Goal: Information Seeking & Learning: Understand process/instructions

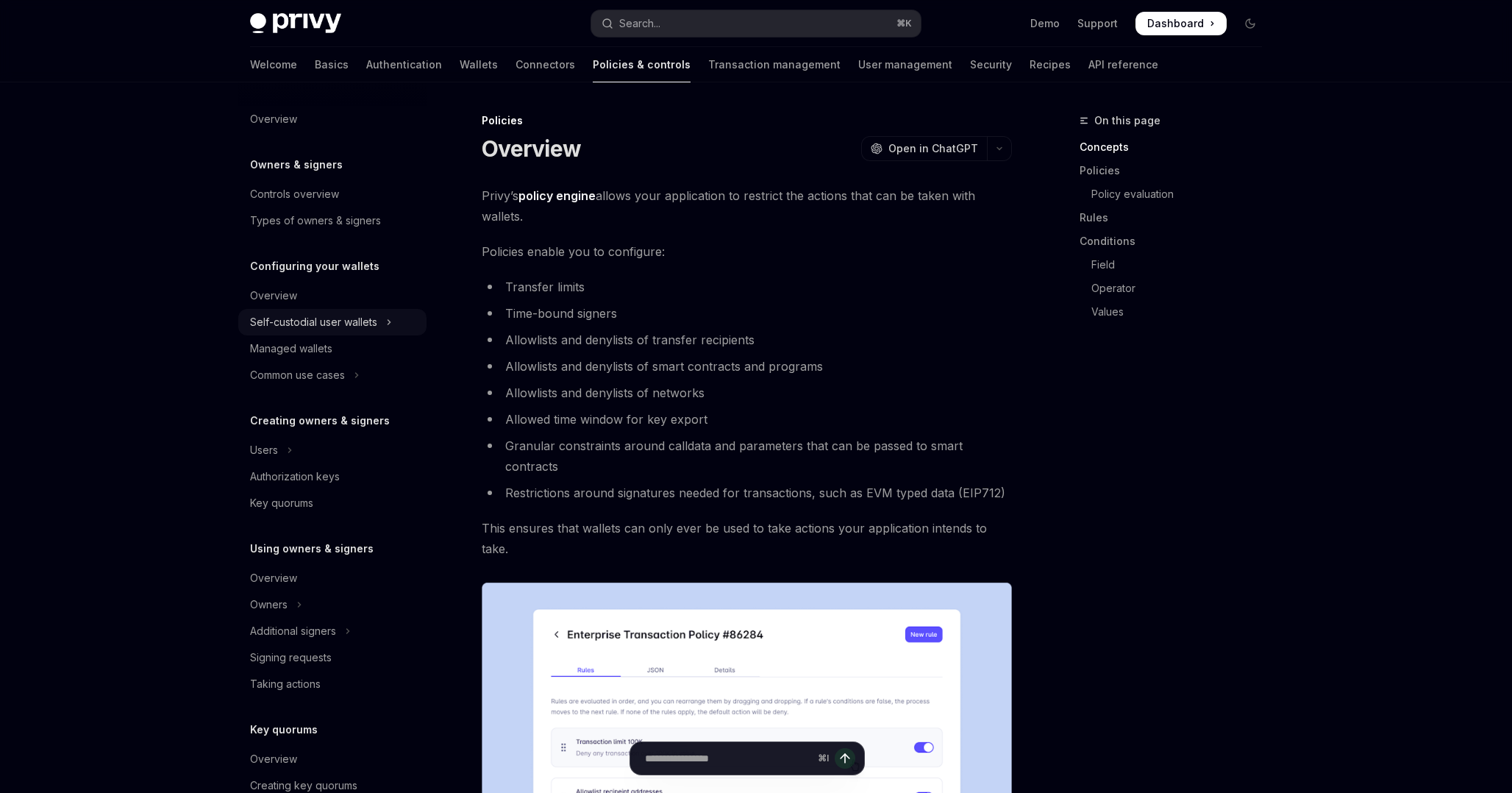
click at [348, 324] on div "Self-custodial user wallets" at bounding box center [313, 322] width 127 height 18
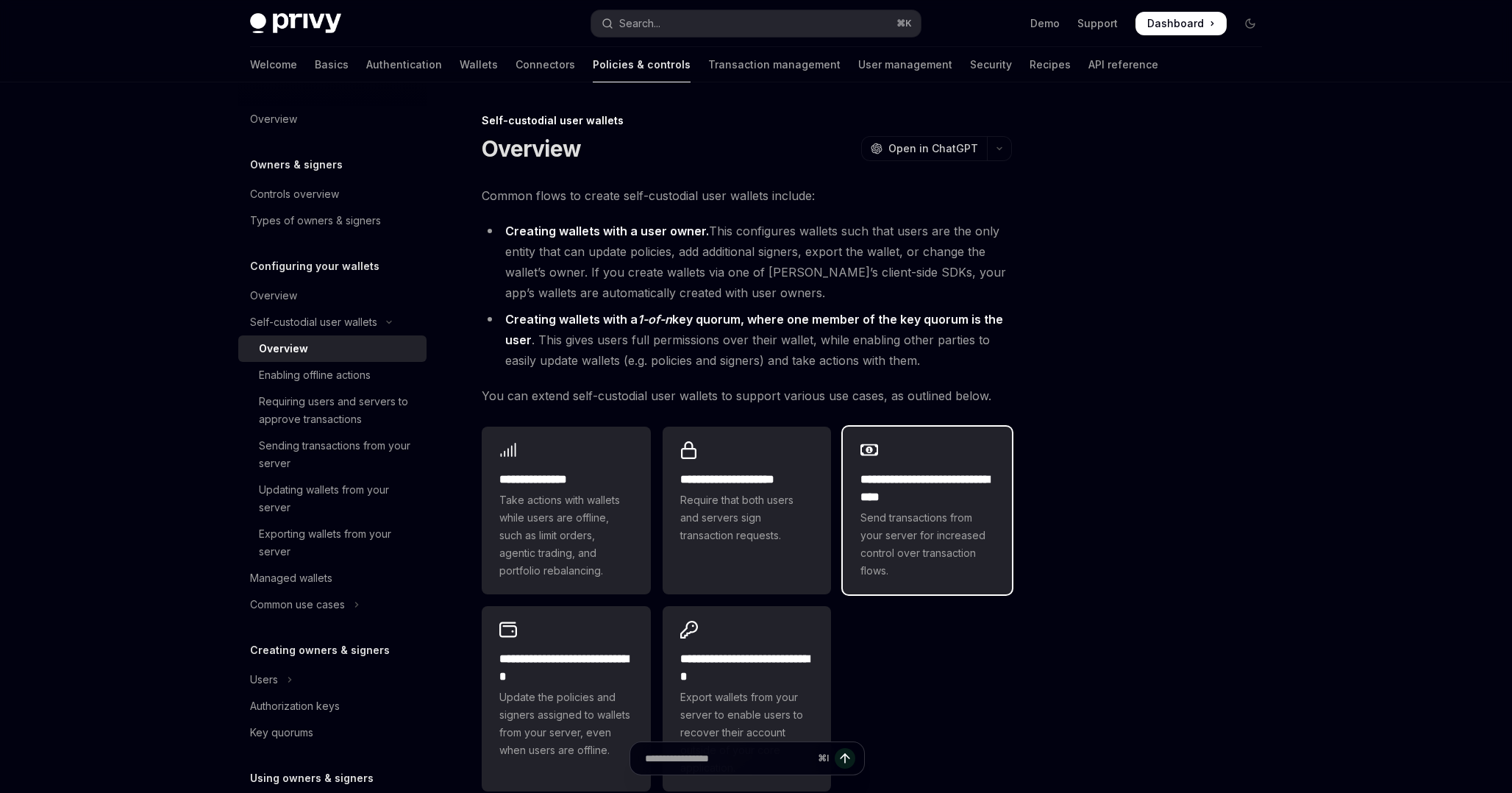
click at [939, 497] on h2 "**********" at bounding box center [927, 488] width 134 height 35
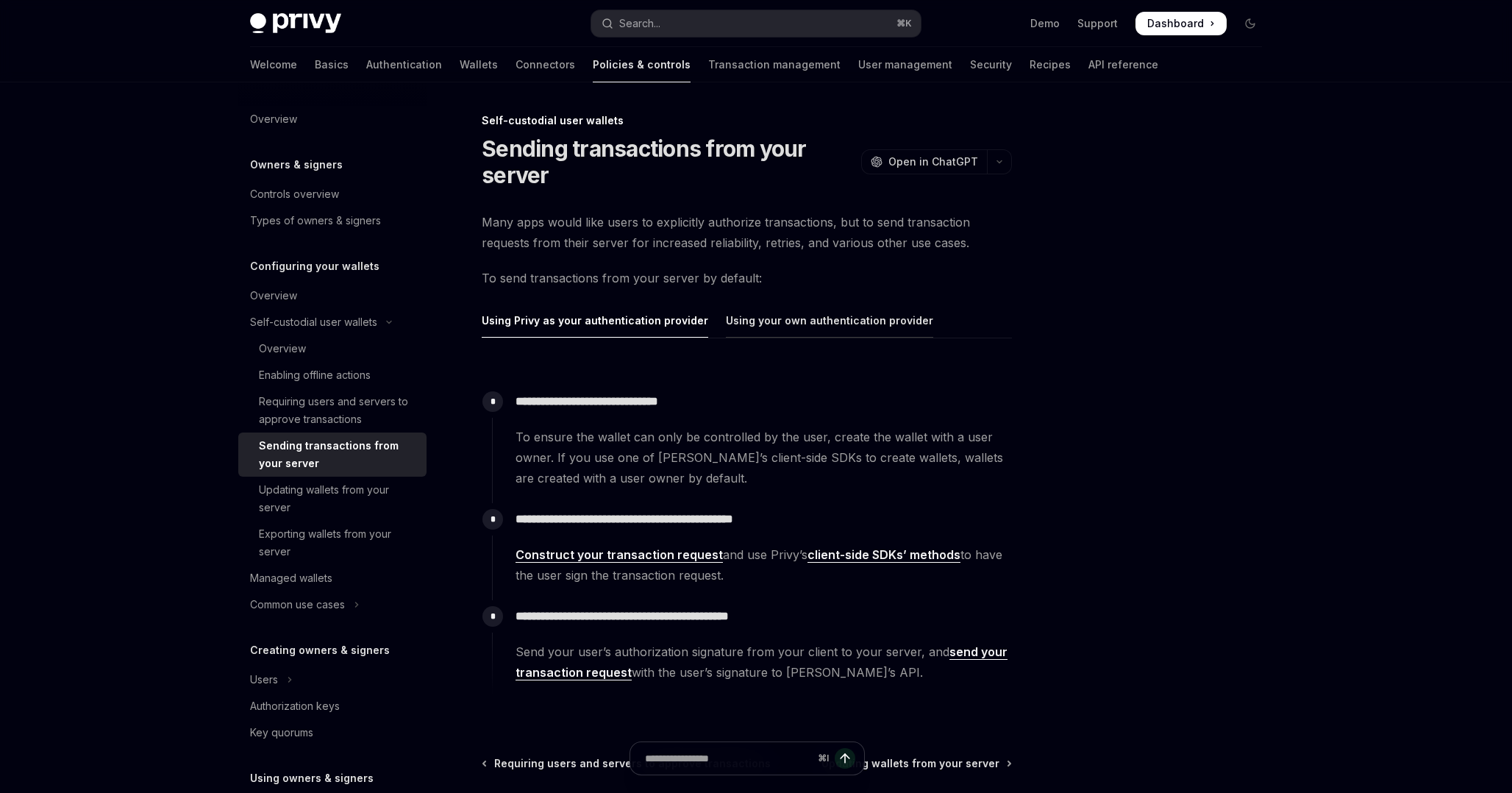
click at [848, 315] on div "Using your own authentication provider" at bounding box center [830, 320] width 207 height 34
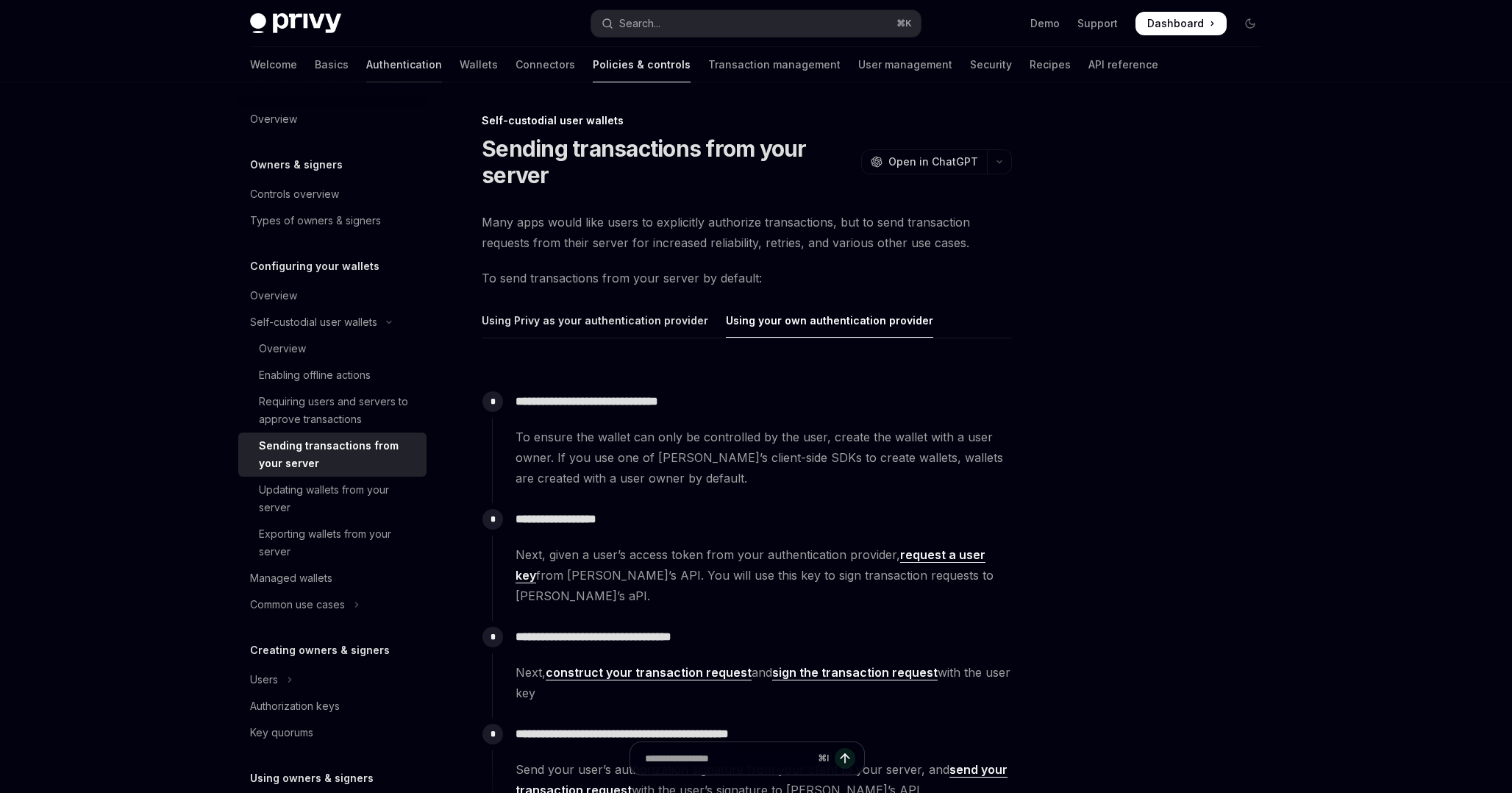
click at [366, 75] on link "Authentication" at bounding box center [404, 64] width 76 height 35
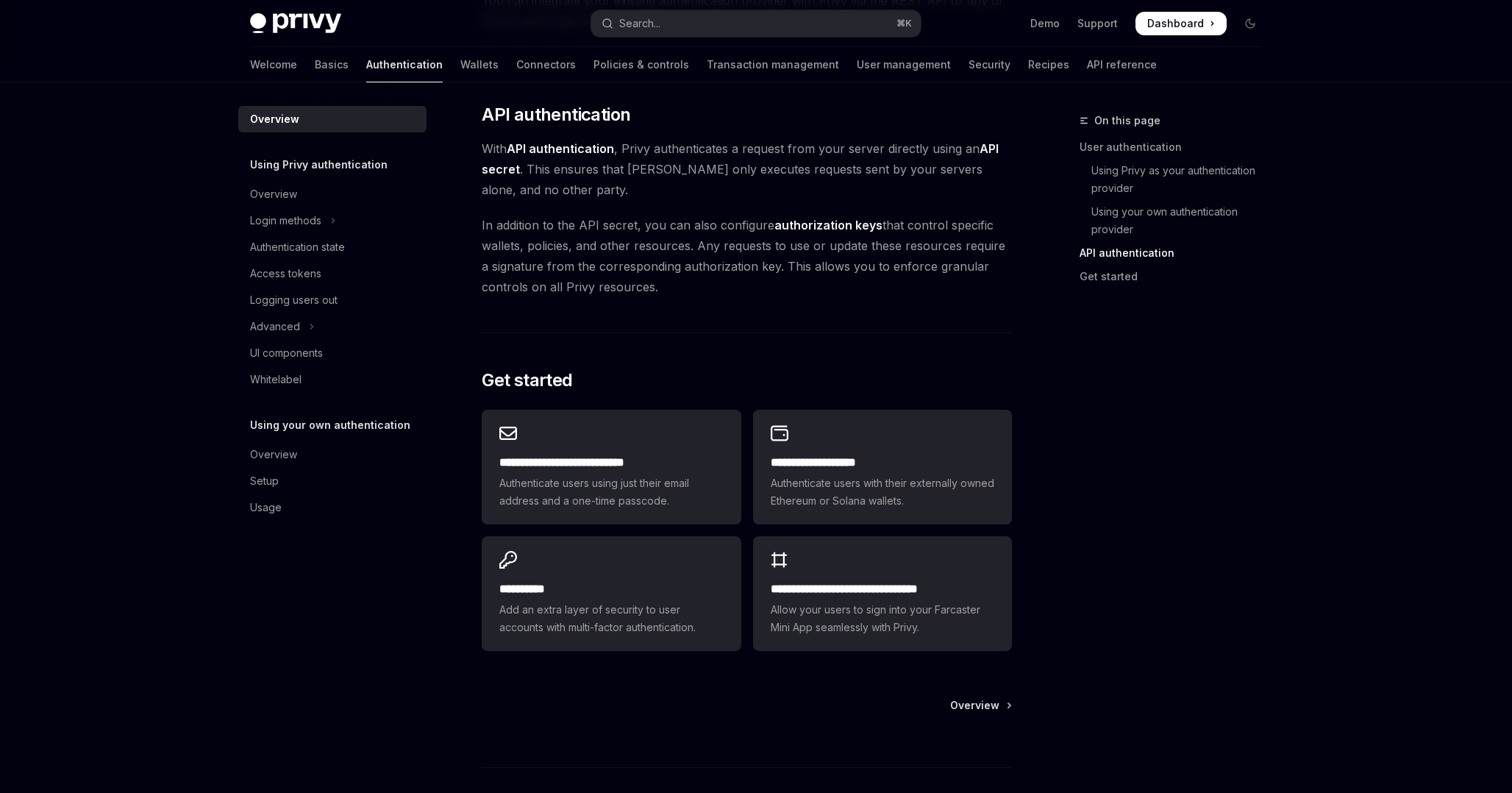
scroll to position [974, 0]
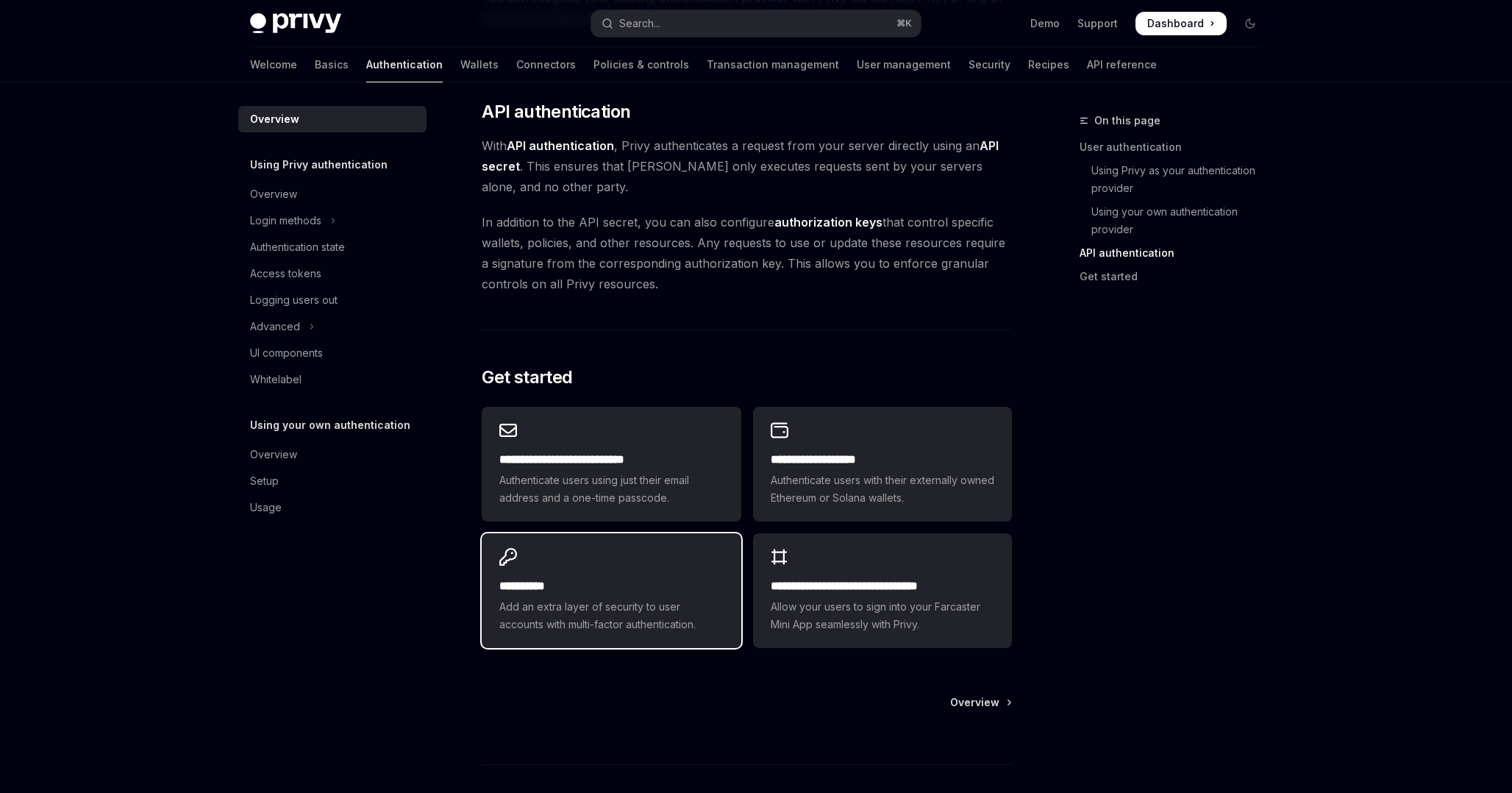
click at [659, 617] on span "Add an extra layer of security to user accounts with multi-factor authenticatio…" at bounding box center [611, 615] width 223 height 35
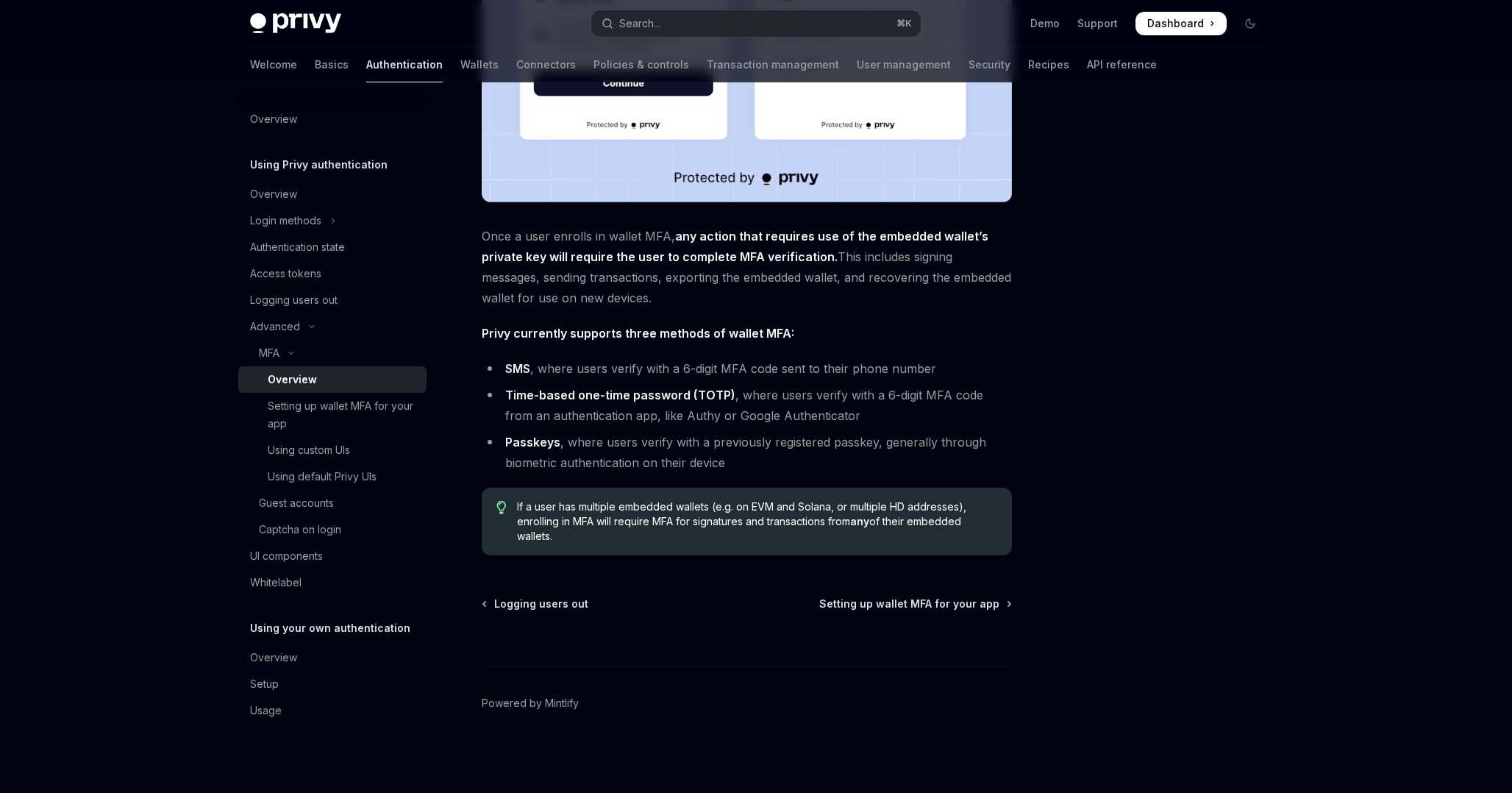
scroll to position [446, 0]
click at [310, 228] on div "Login methods" at bounding box center [285, 221] width 71 height 18
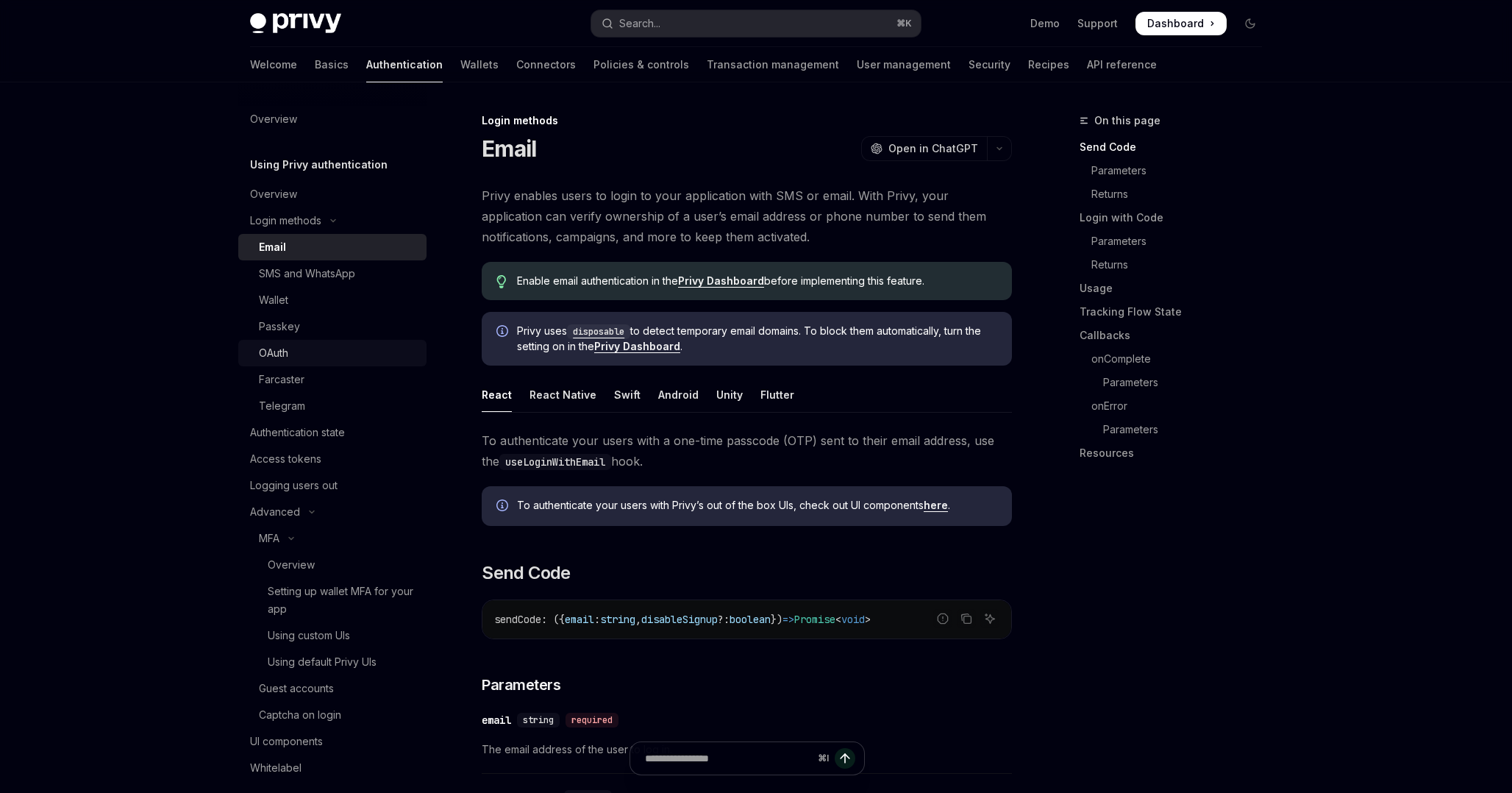
click at [284, 357] on div "OAuth" at bounding box center [274, 354] width 30 height 18
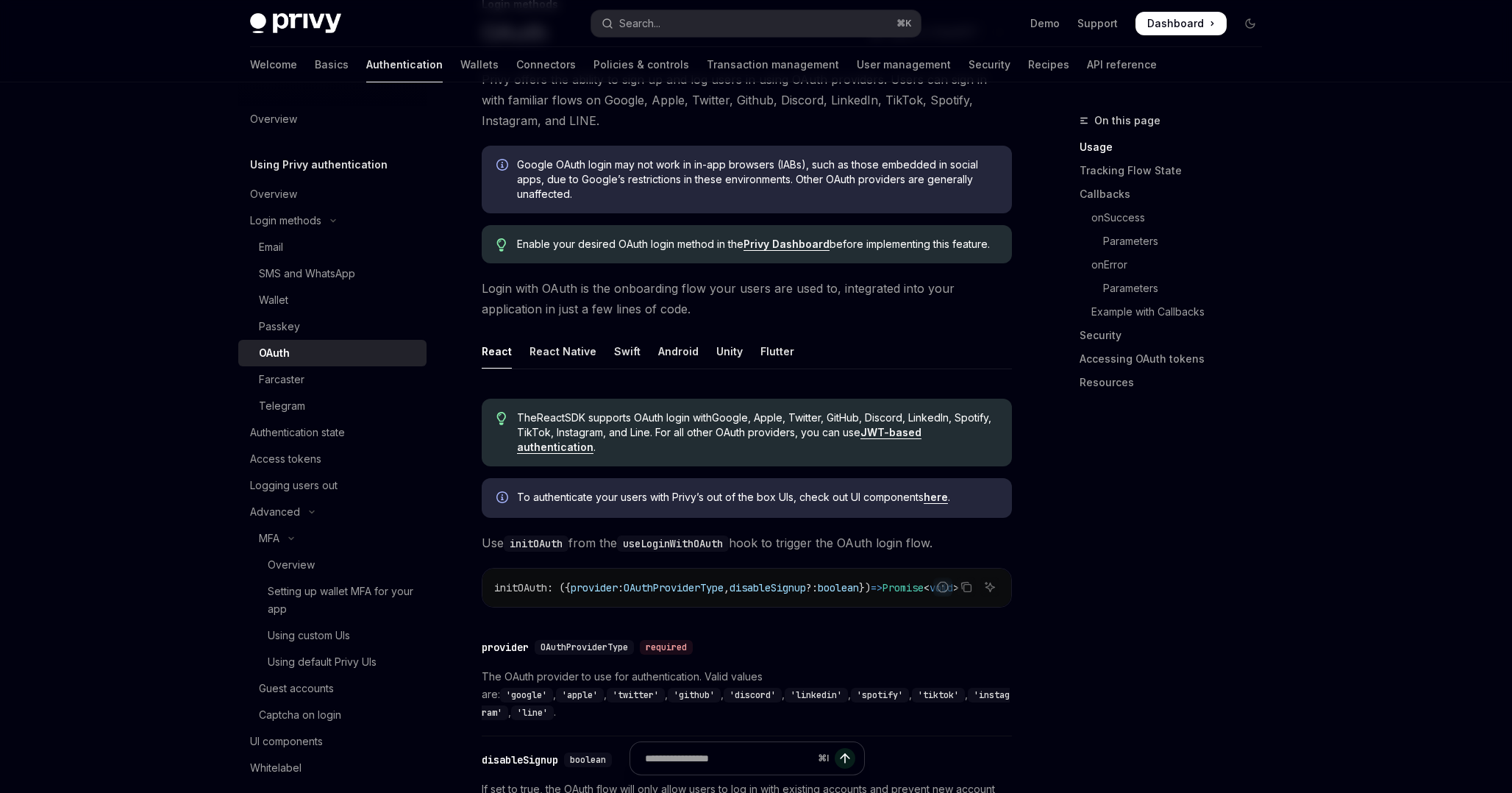
scroll to position [115, 0]
drag, startPoint x: 586, startPoint y: 589, endPoint x: 831, endPoint y: 589, distance: 245.0
click at [831, 589] on span "initOAuth : ({ provider : OAuthProviderType , disableSignup ?: boolean }) => Pr…" at bounding box center [726, 589] width 465 height 14
click at [806, 589] on span "disableSignup" at bounding box center [768, 589] width 76 height 14
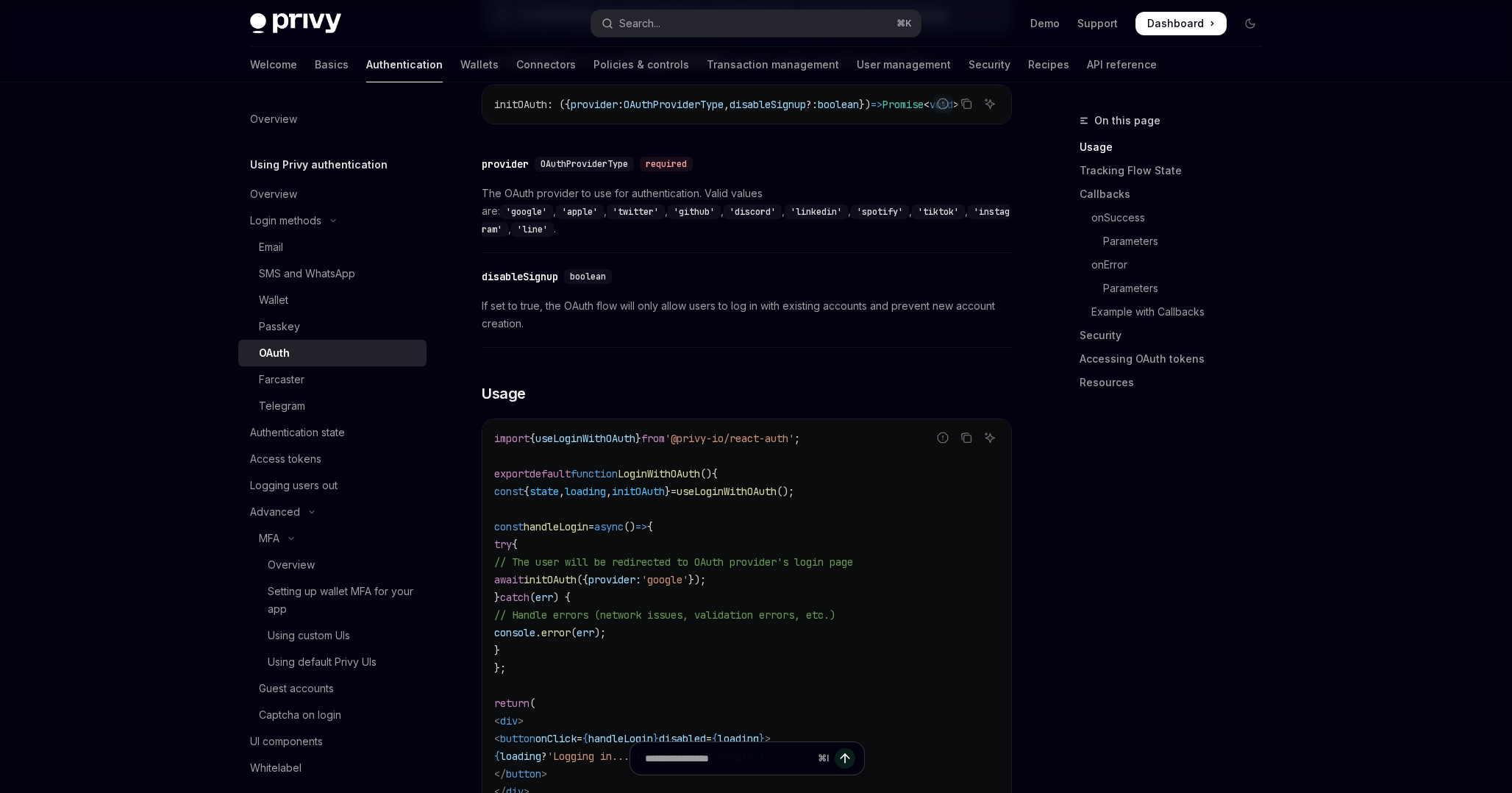
scroll to position [597, 0]
drag, startPoint x: 603, startPoint y: 561, endPoint x: 926, endPoint y: 554, distance: 323.1
click at [922, 554] on code "import { useLoginWithOAuth } from '@privy-io/react-auth' ; export default funct…" at bounding box center [746, 635] width 505 height 406
click at [853, 558] on span "// The user will be redirected to OAuth provider's login page" at bounding box center [673, 564] width 359 height 14
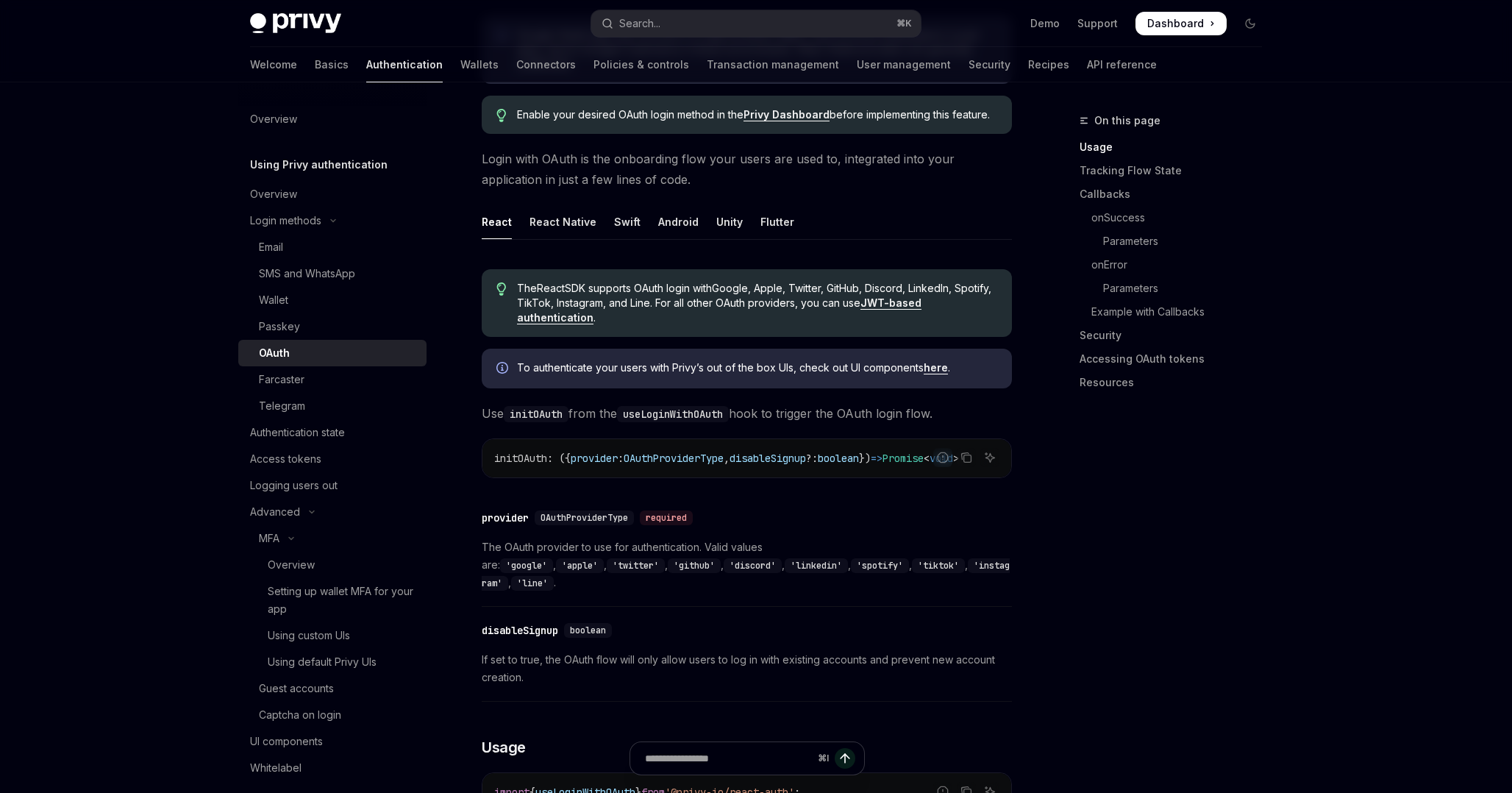
scroll to position [248, 0]
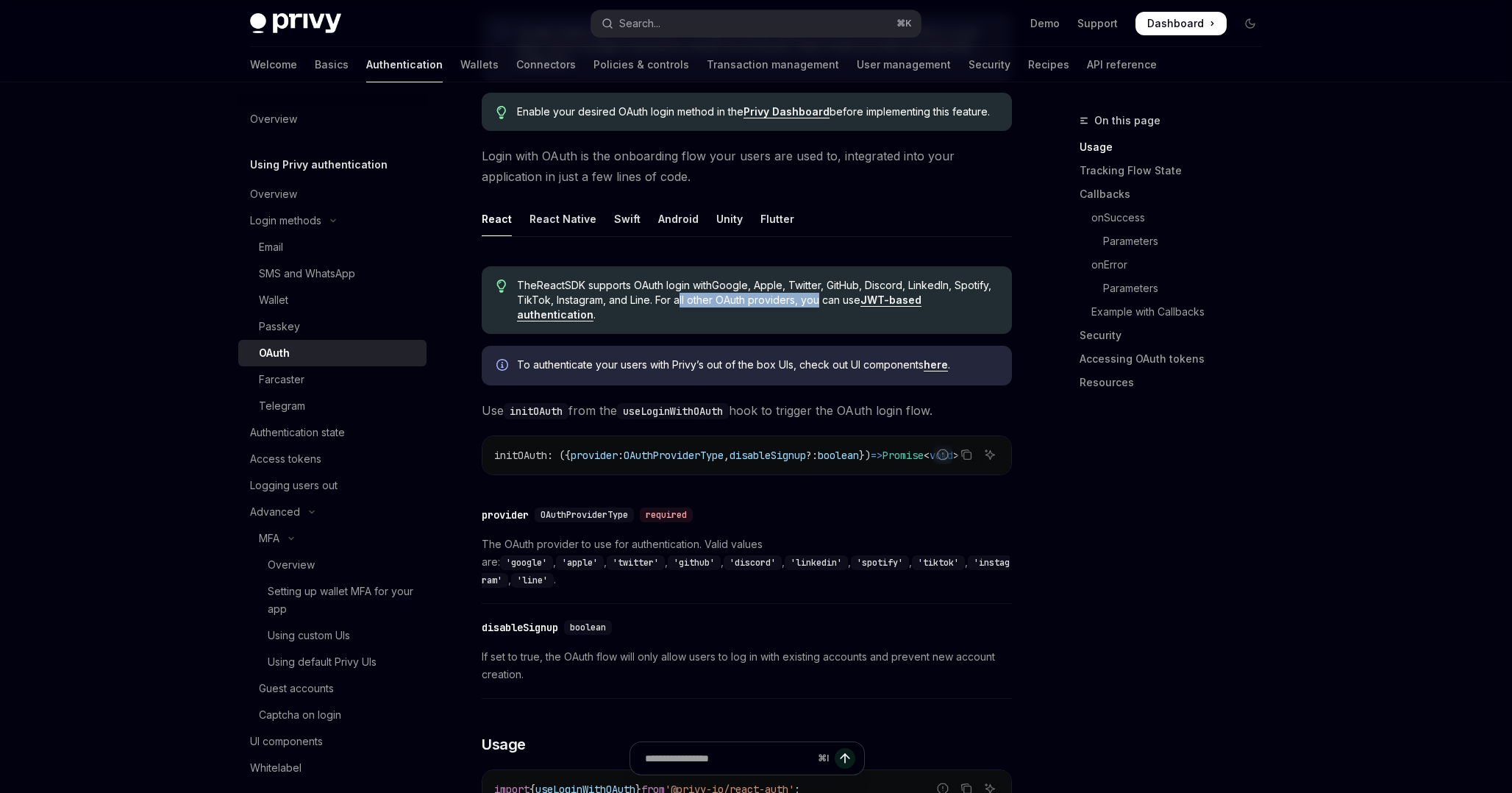
drag, startPoint x: 719, startPoint y: 296, endPoint x: 857, endPoint y: 296, distance: 138.0
click at [857, 296] on span "The React SDK supports OAuth login with Google, Apple, Twitter, GitHub, Discord…" at bounding box center [758, 300] width 481 height 44
drag, startPoint x: 787, startPoint y: 294, endPoint x: 898, endPoint y: 294, distance: 111.0
click at [892, 294] on span "The React SDK supports OAuth login with Google, Apple, Twitter, GitHub, Discord…" at bounding box center [758, 300] width 481 height 44
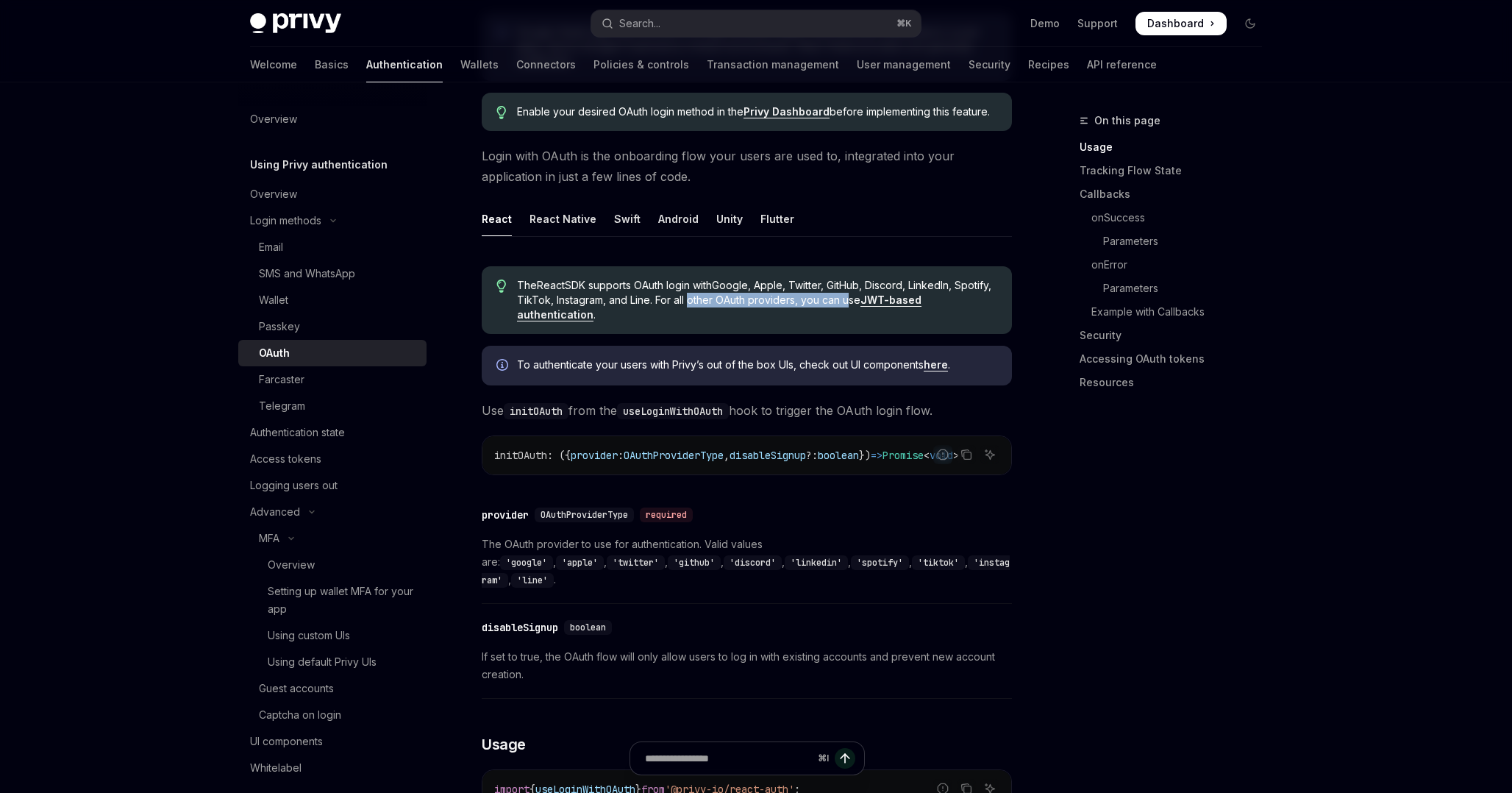
click at [922, 296] on link "JWT-based authentication" at bounding box center [720, 307] width 405 height 28
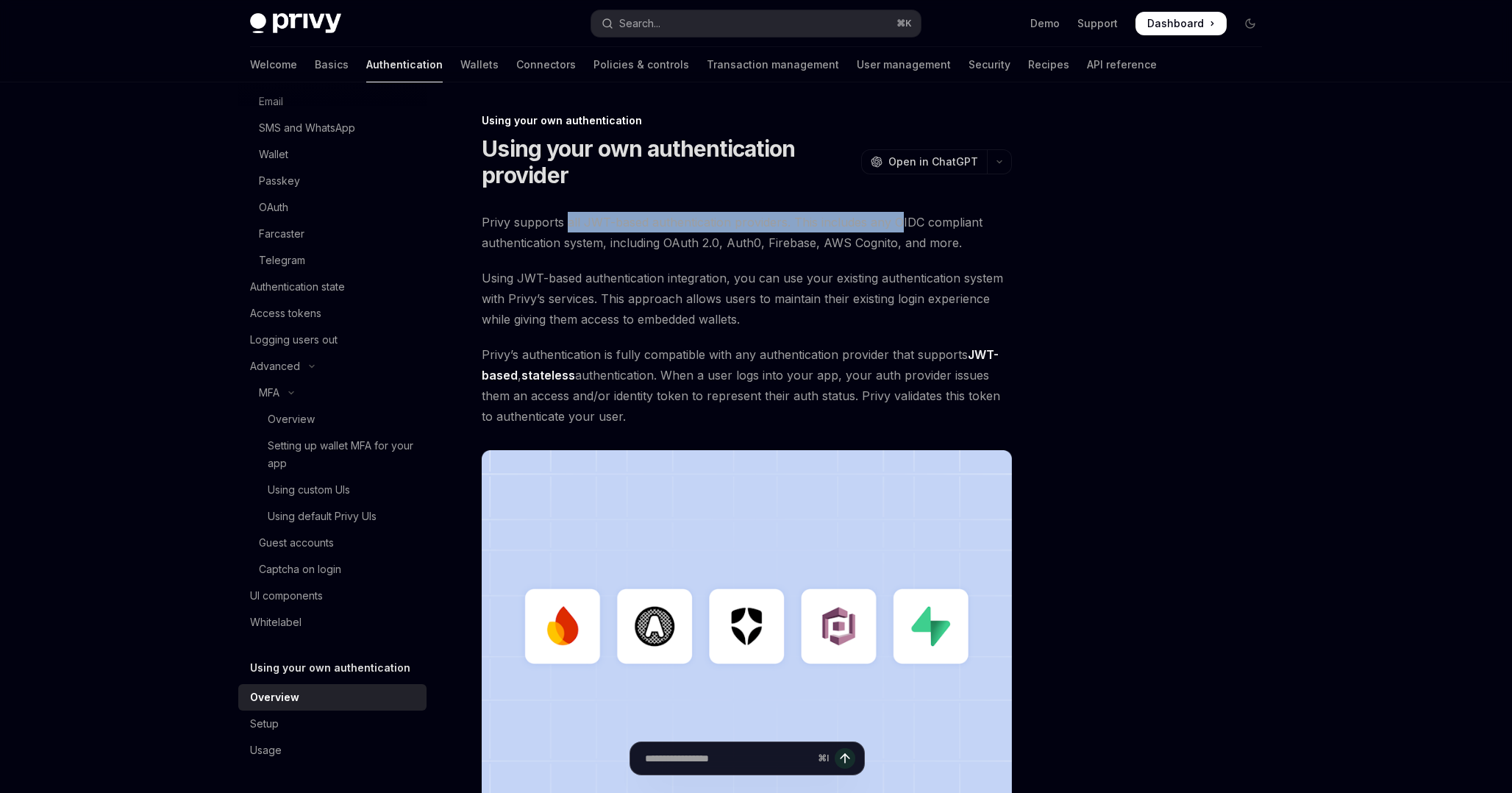
drag, startPoint x: 564, startPoint y: 228, endPoint x: 896, endPoint y: 228, distance: 332.0
click at [897, 228] on span "Privy supports all JWT-based authentication providers. This includes any OIDC c…" at bounding box center [746, 232] width 530 height 41
click at [896, 228] on span "Privy supports all JWT-based authentication providers. This includes any OIDC c…" at bounding box center [746, 232] width 530 height 41
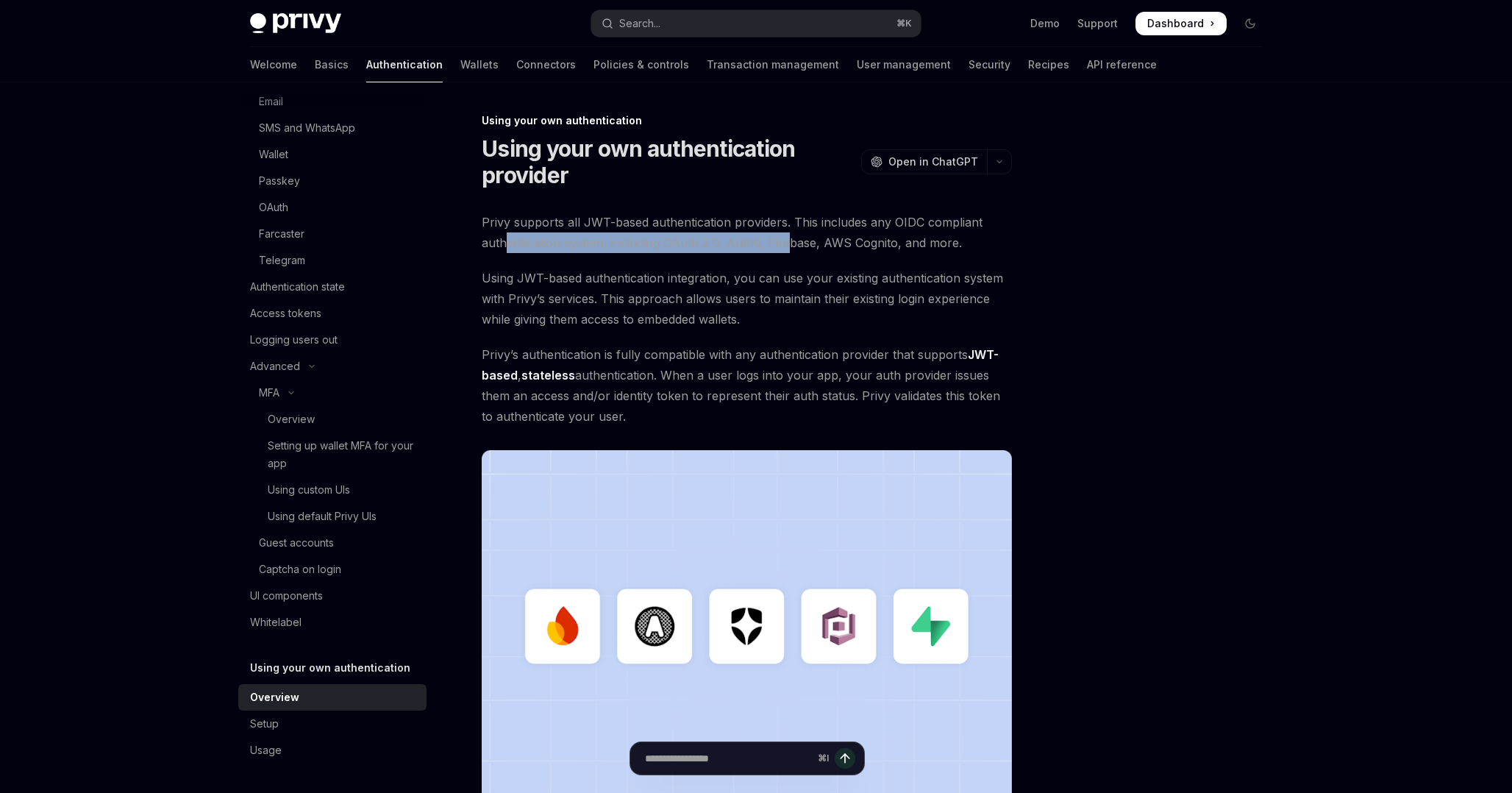
drag, startPoint x: 508, startPoint y: 239, endPoint x: 786, endPoint y: 239, distance: 278.0
click at [786, 239] on span "Privy supports all JWT-based authentication providers. This includes any OIDC c…" at bounding box center [746, 232] width 530 height 41
drag, startPoint x: 662, startPoint y: 261, endPoint x: 936, endPoint y: 256, distance: 274.0
click at [936, 256] on div "Privy supports all JWT-based authentication providers. This includes any OIDC c…" at bounding box center [746, 520] width 530 height 617
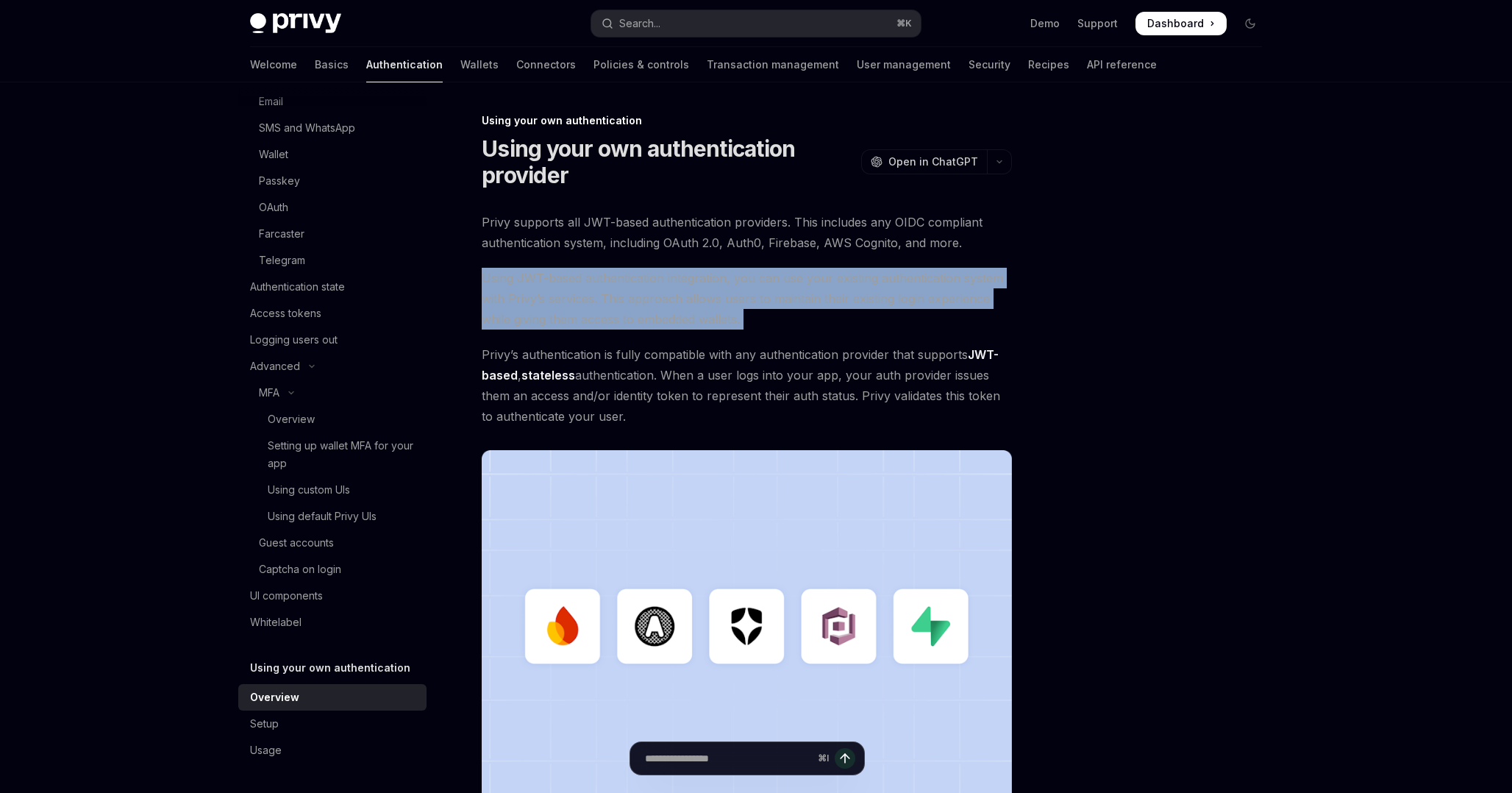
drag, startPoint x: 483, startPoint y: 280, endPoint x: 763, endPoint y: 331, distance: 284.6
click at [763, 331] on div "Privy supports all JWT-based authentication providers. This includes any OIDC c…" at bounding box center [746, 520] width 530 height 617
drag, startPoint x: 763, startPoint y: 331, endPoint x: 498, endPoint y: 277, distance: 270.4
click at [498, 277] on div "Privy supports all JWT-based authentication providers. This includes any OIDC c…" at bounding box center [746, 520] width 530 height 617
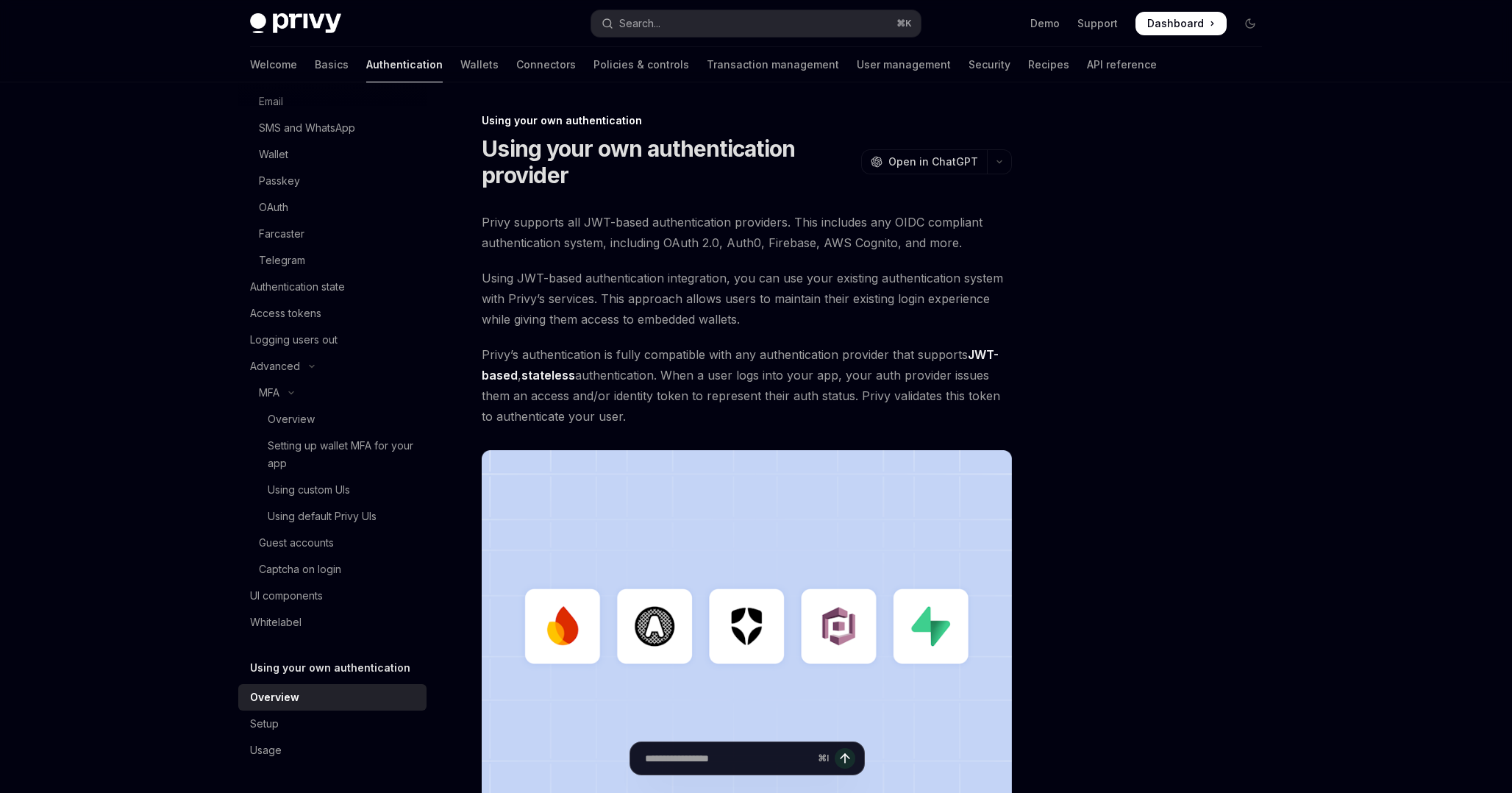
click at [484, 275] on span "Using JWT-based authentication integration, you can use your existing authentic…" at bounding box center [746, 299] width 530 height 62
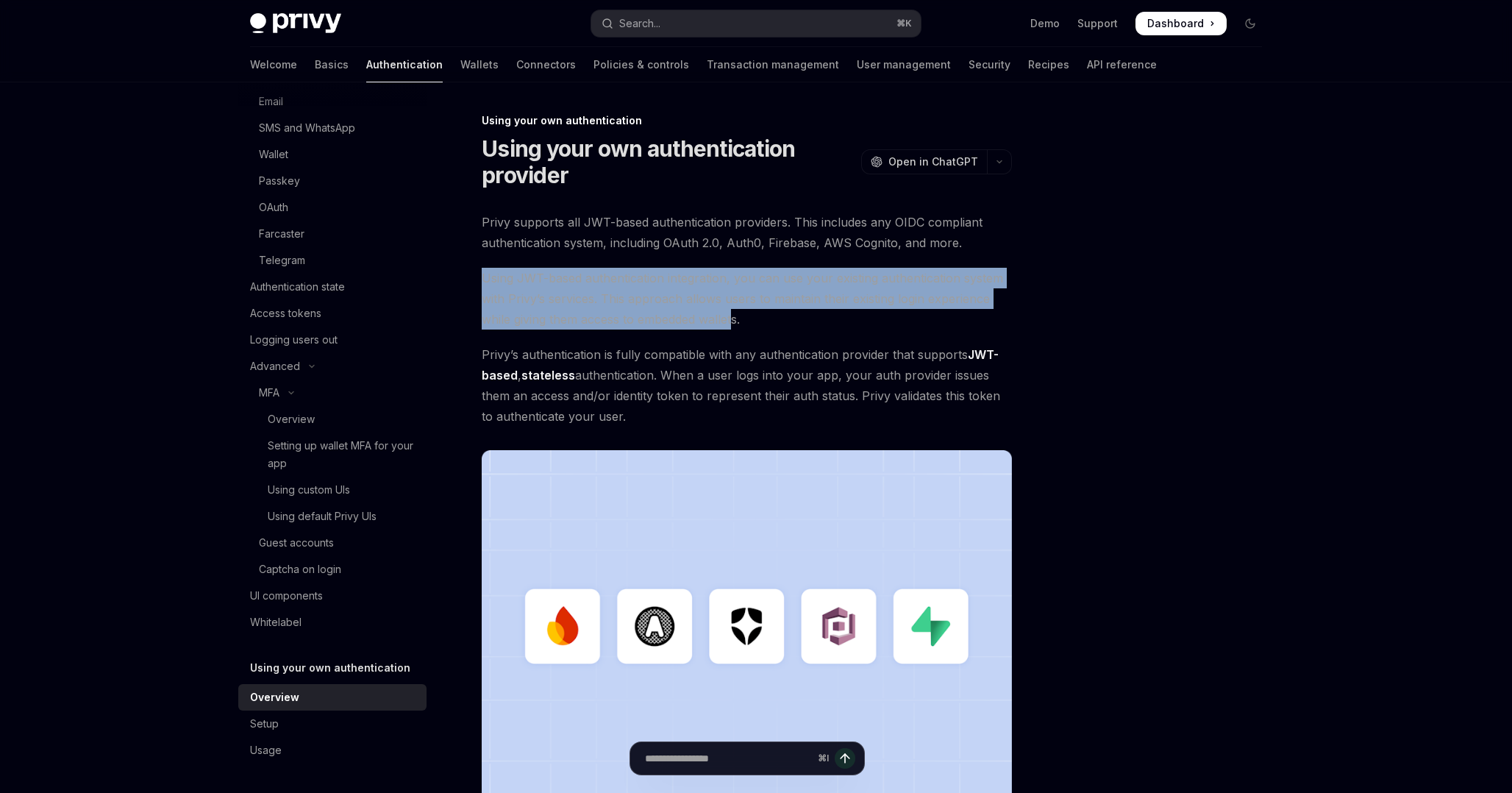
drag, startPoint x: 480, startPoint y: 275, endPoint x: 735, endPoint y: 326, distance: 260.0
click at [735, 326] on div "Using your own authentication Using your own authentication provider OpenAI Ope…" at bounding box center [609, 589] width 812 height 955
click at [735, 326] on span "Using JWT-based authentication integration, you can use your existing authentic…" at bounding box center [746, 299] width 530 height 62
drag, startPoint x: 770, startPoint y: 329, endPoint x: 475, endPoint y: 275, distance: 299.9
click at [474, 275] on div "Using your own authentication Using your own authentication provider OpenAI Ope…" at bounding box center [609, 589] width 812 height 955
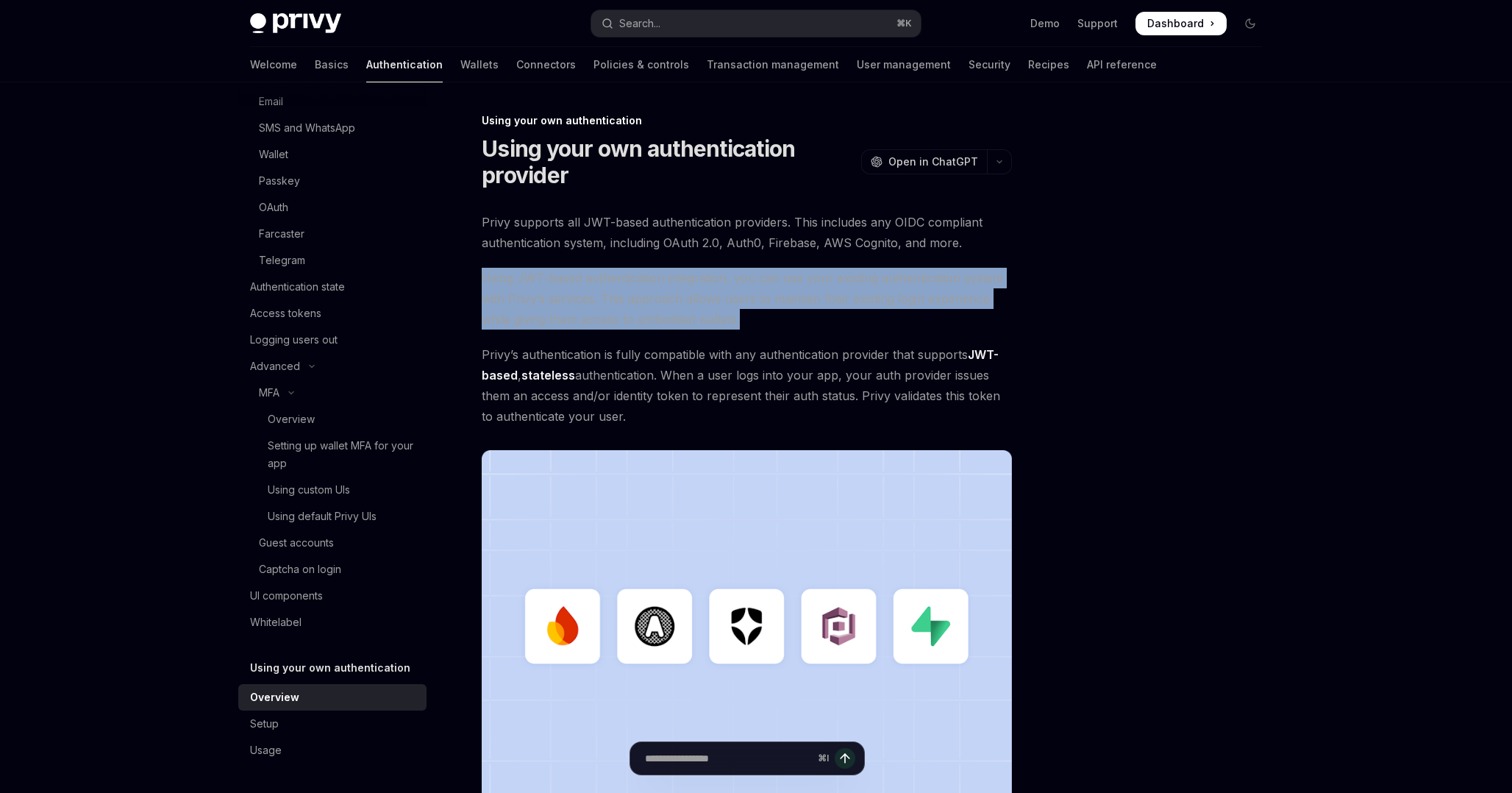
click at [475, 275] on div "Using your own authentication Using your own authentication provider OpenAI Ope…" at bounding box center [609, 589] width 812 height 955
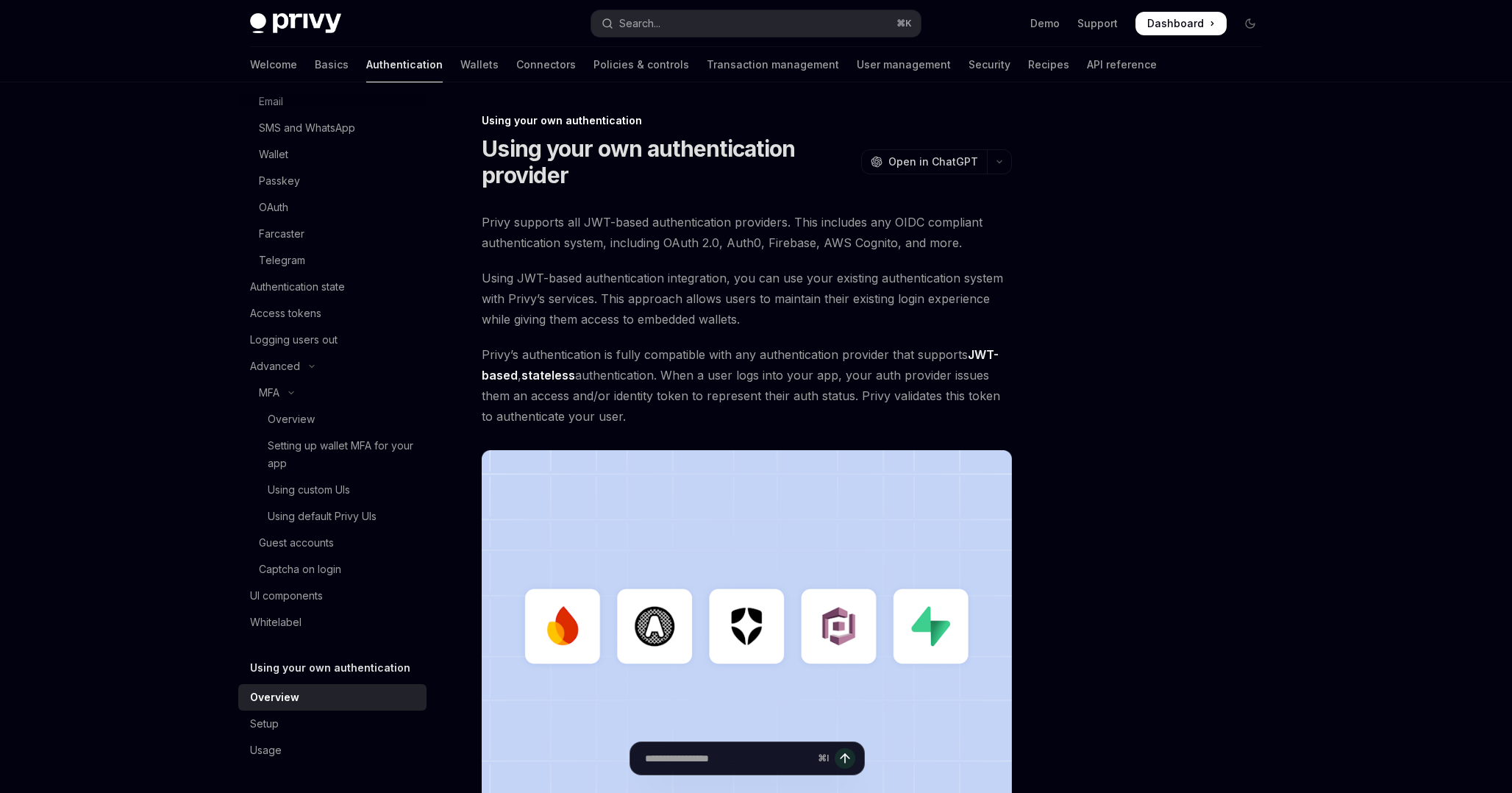
drag, startPoint x: 505, startPoint y: 340, endPoint x: 851, endPoint y: 340, distance: 346.0
click at [851, 340] on div "Privy supports all JWT-based authentication providers. This includes any OIDC c…" at bounding box center [746, 520] width 530 height 617
drag, startPoint x: 721, startPoint y: 347, endPoint x: 908, endPoint y: 347, distance: 187.0
click at [908, 347] on span "Privy’s authentication is fully compatible with any authentication provider tha…" at bounding box center [746, 386] width 530 height 83
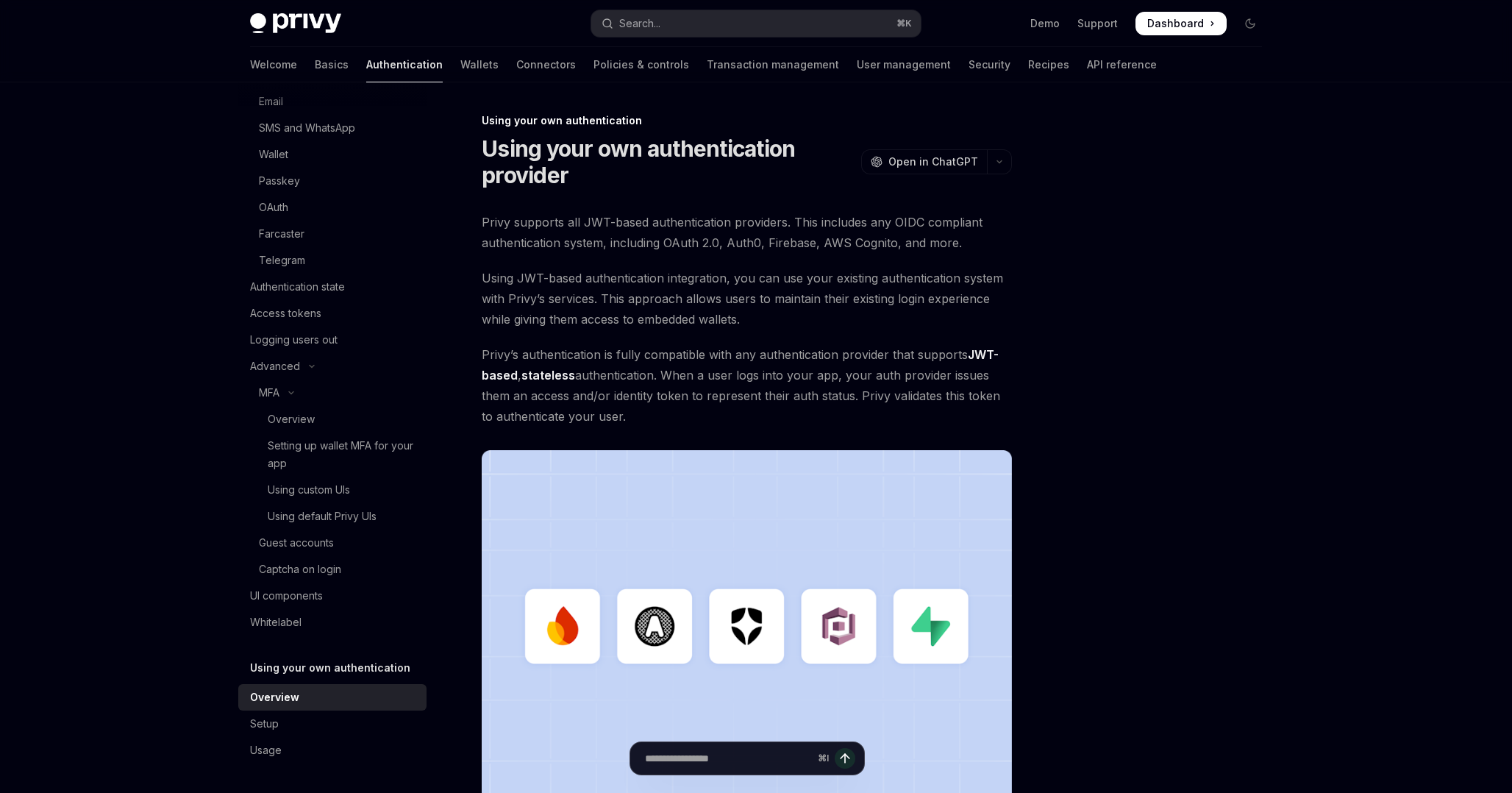
scroll to position [274, 0]
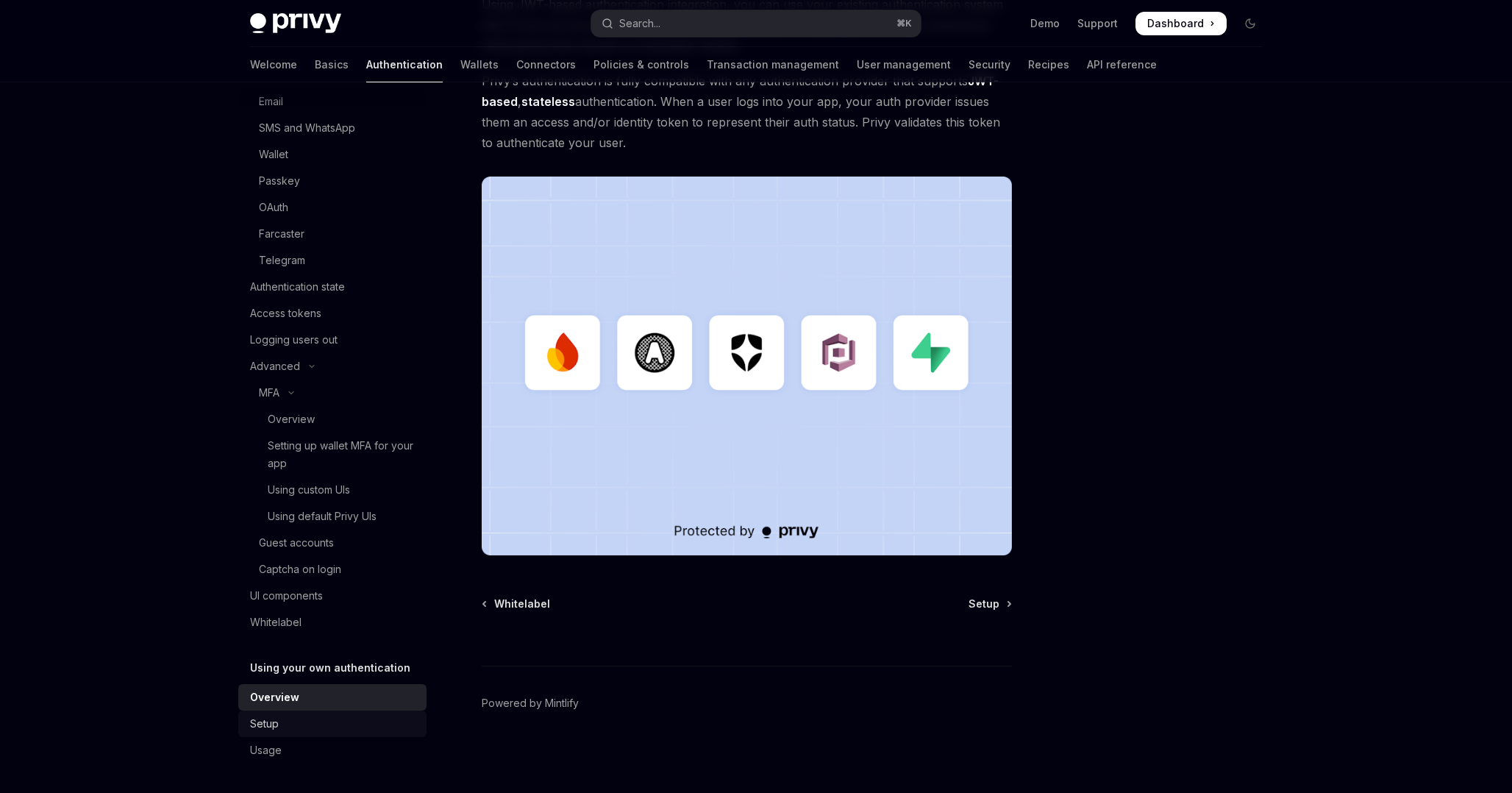
click at [296, 725] on div "Setup" at bounding box center [334, 724] width 167 height 18
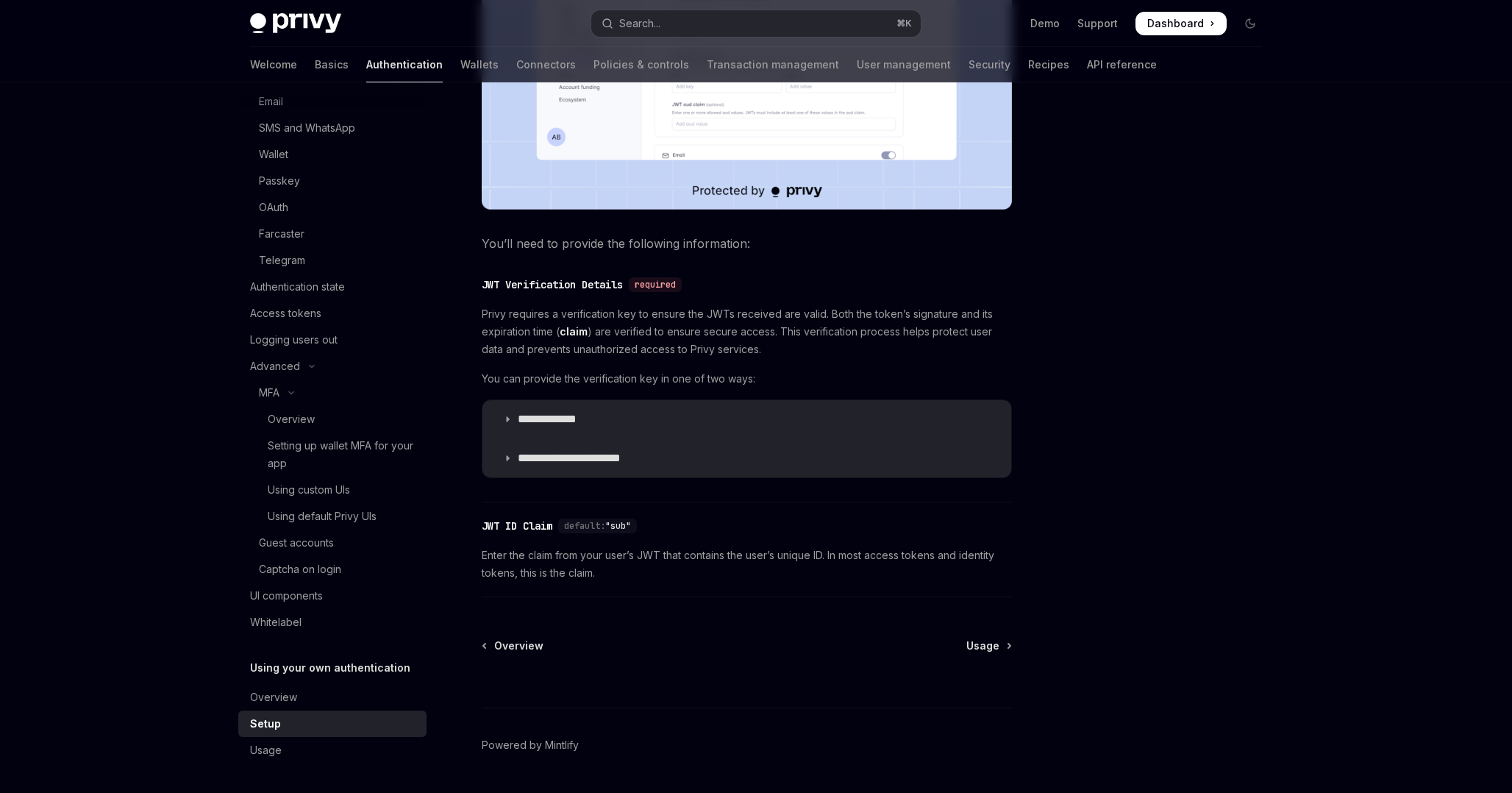
scroll to position [556, 0]
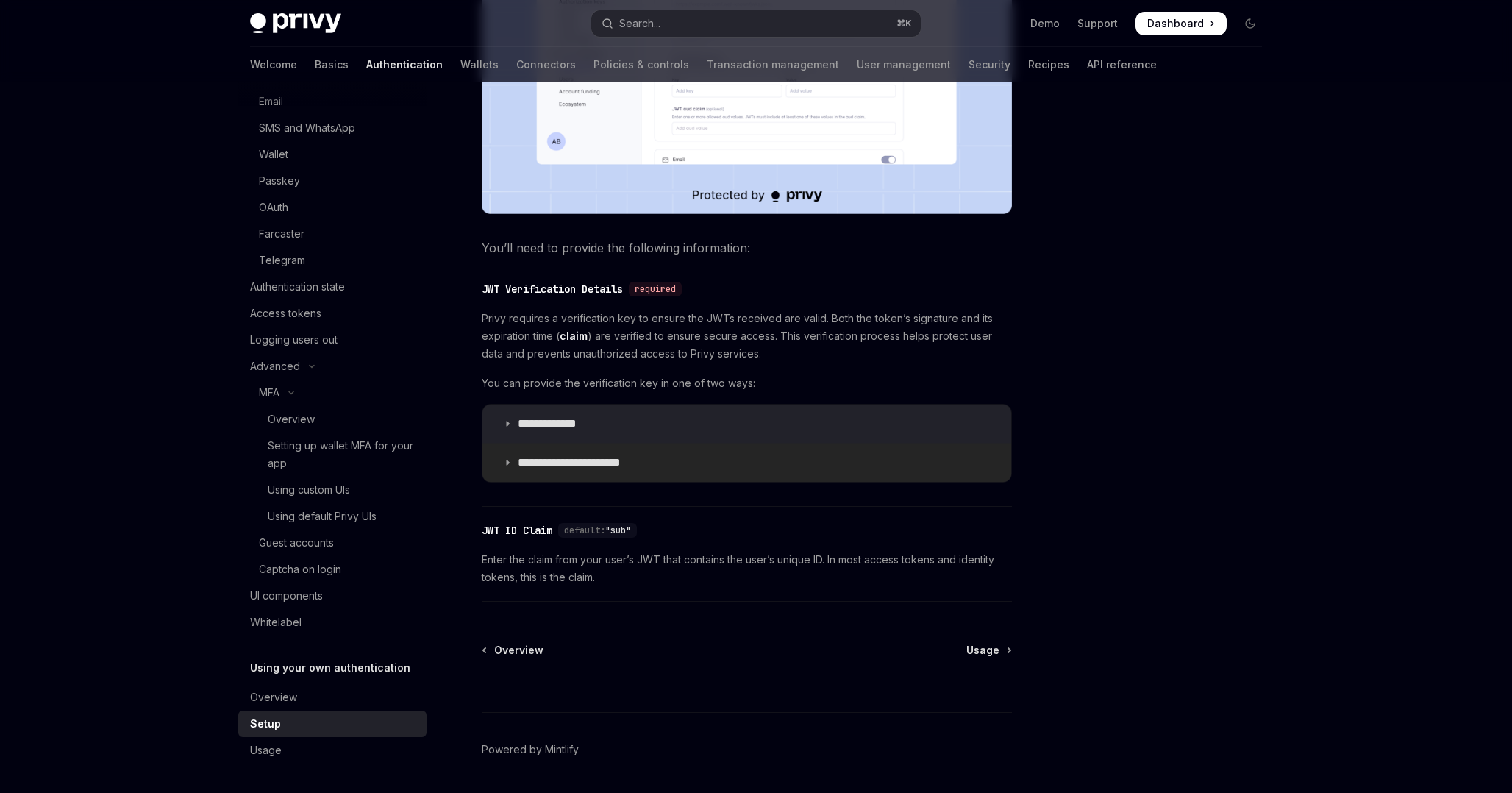
click at [560, 460] on p "**********" at bounding box center [580, 463] width 127 height 14
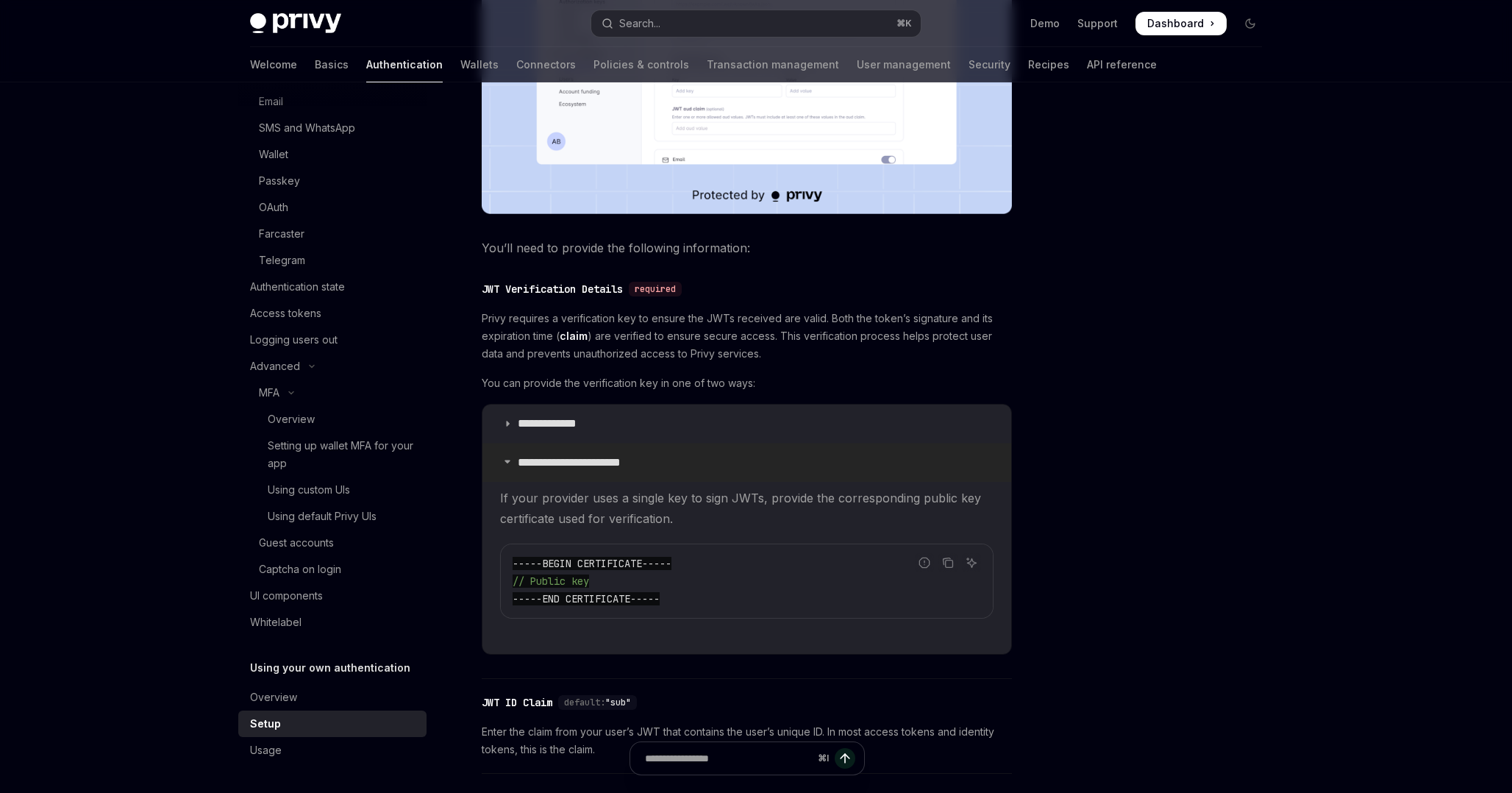
click at [566, 466] on p "**********" at bounding box center [580, 463] width 127 height 14
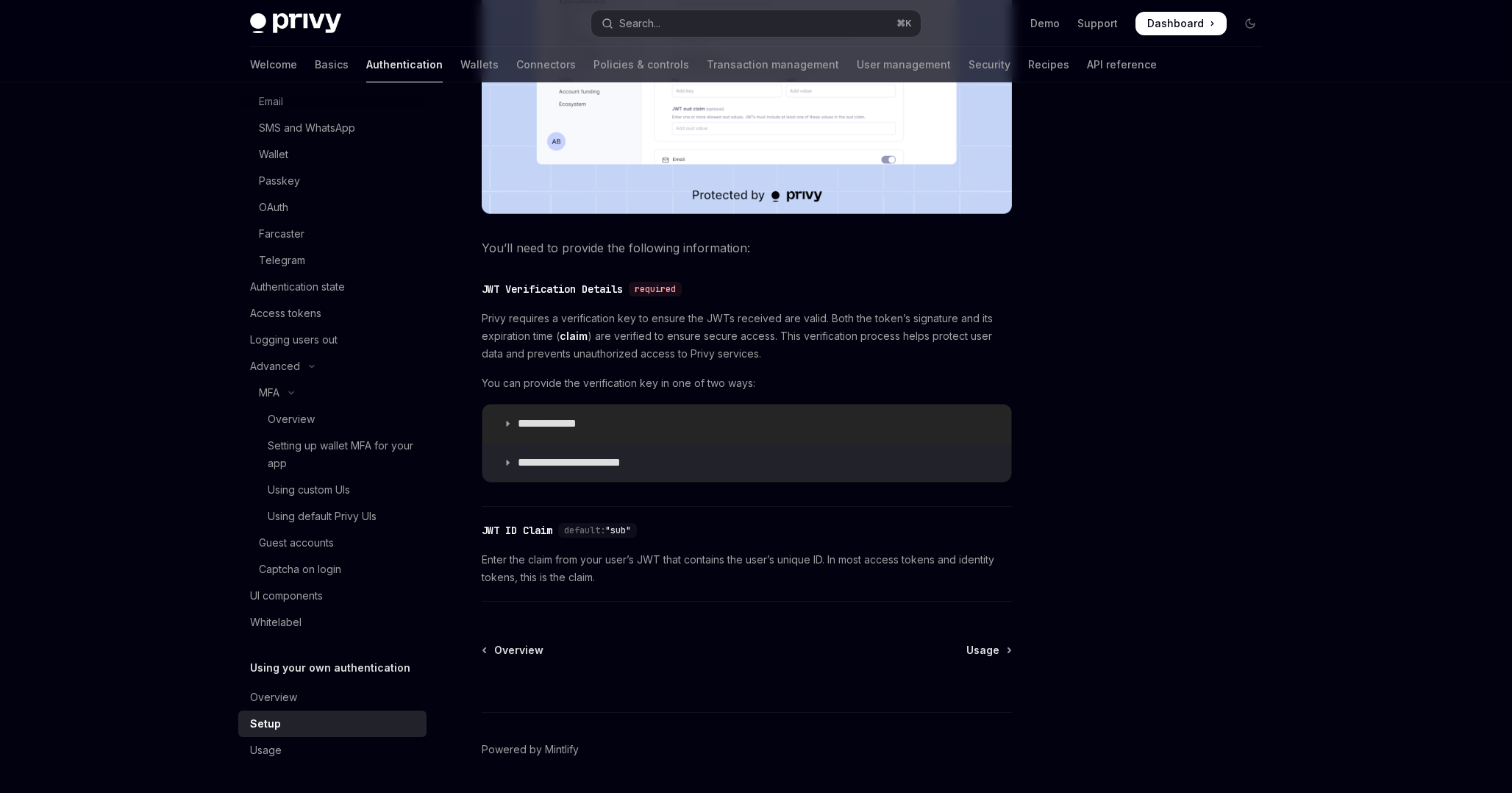
click at [578, 433] on summary "**********" at bounding box center [747, 424] width 529 height 39
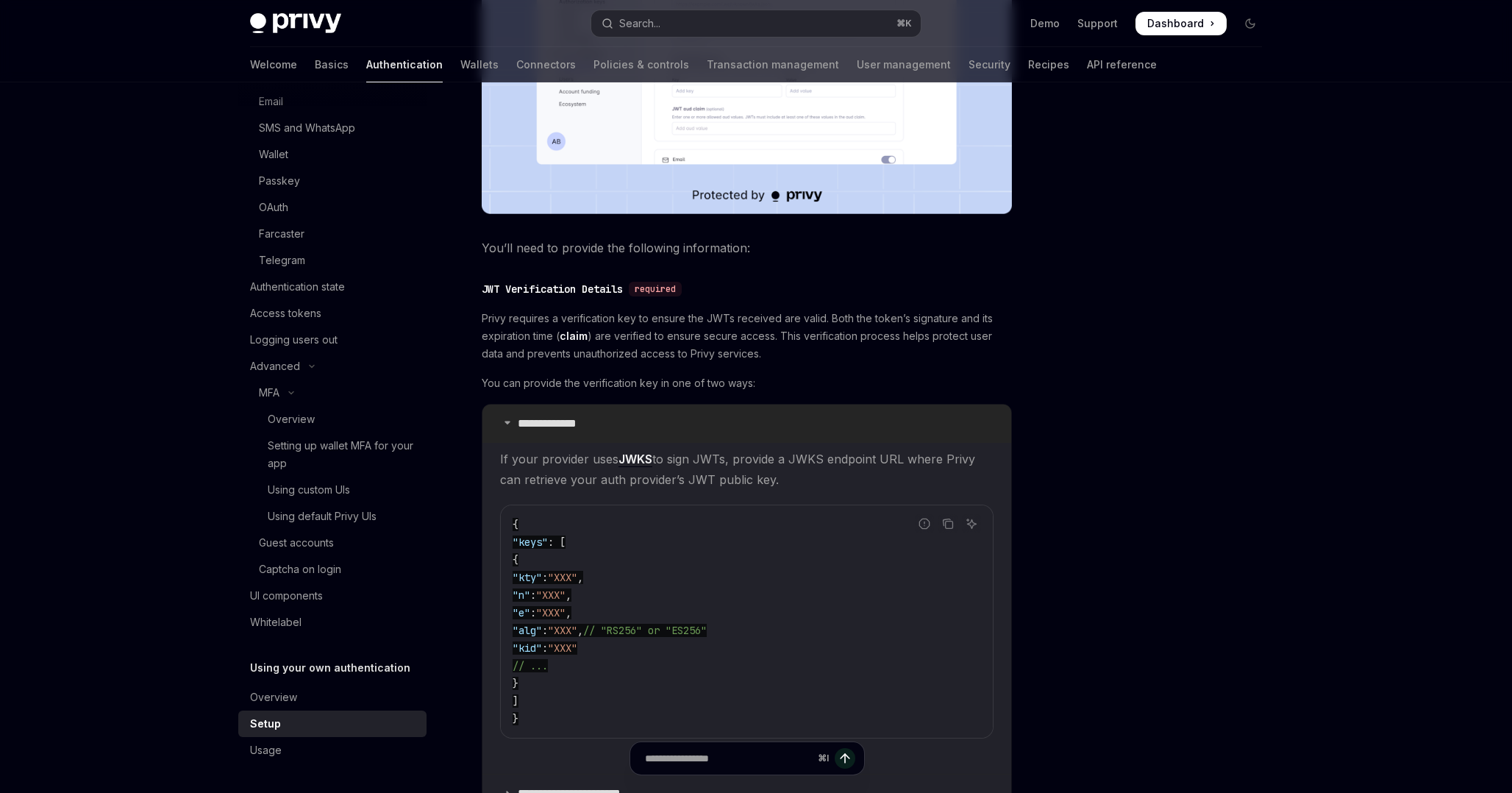
click at [578, 433] on summary "**********" at bounding box center [747, 424] width 529 height 39
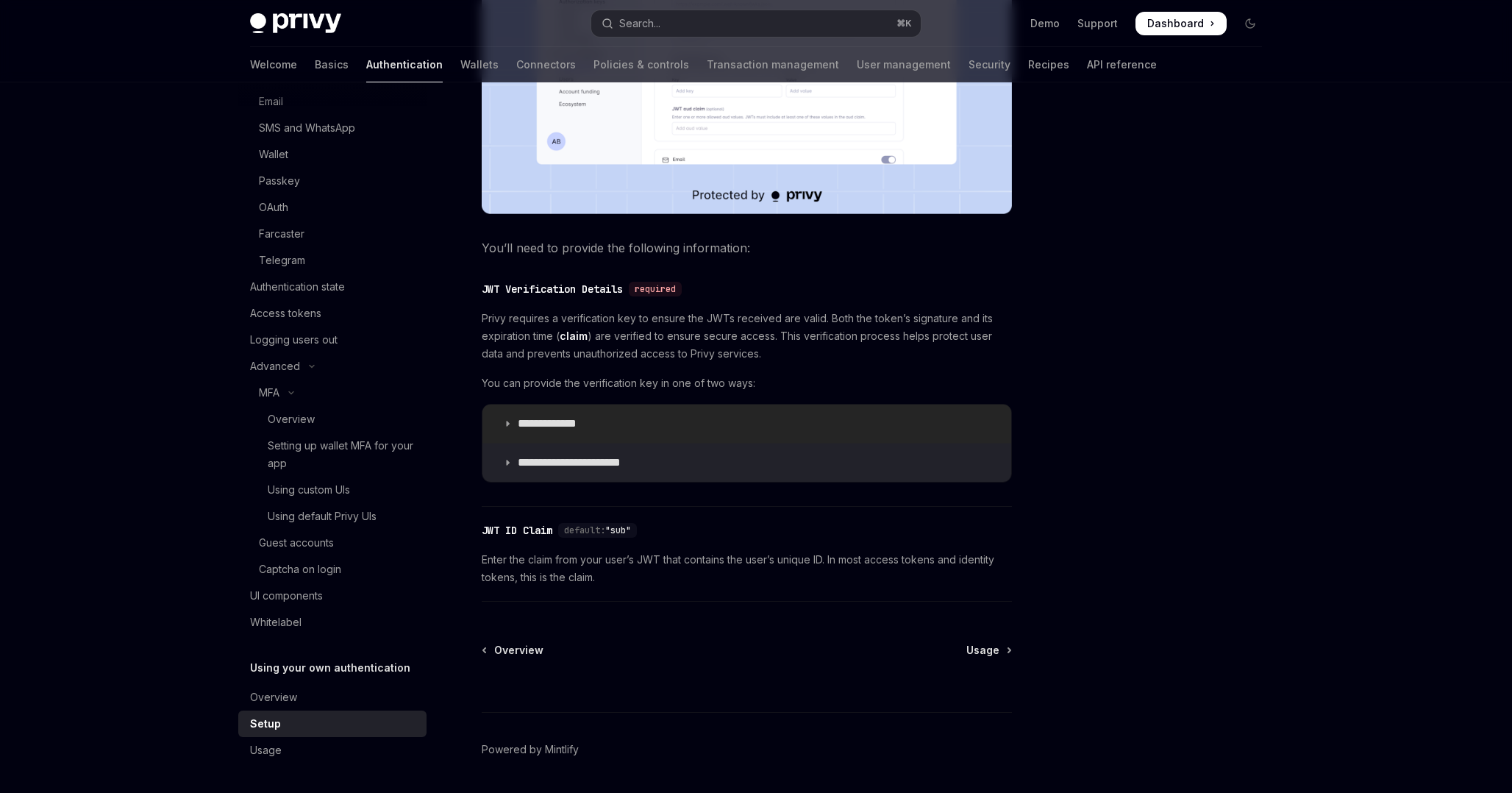
scroll to position [602, 0]
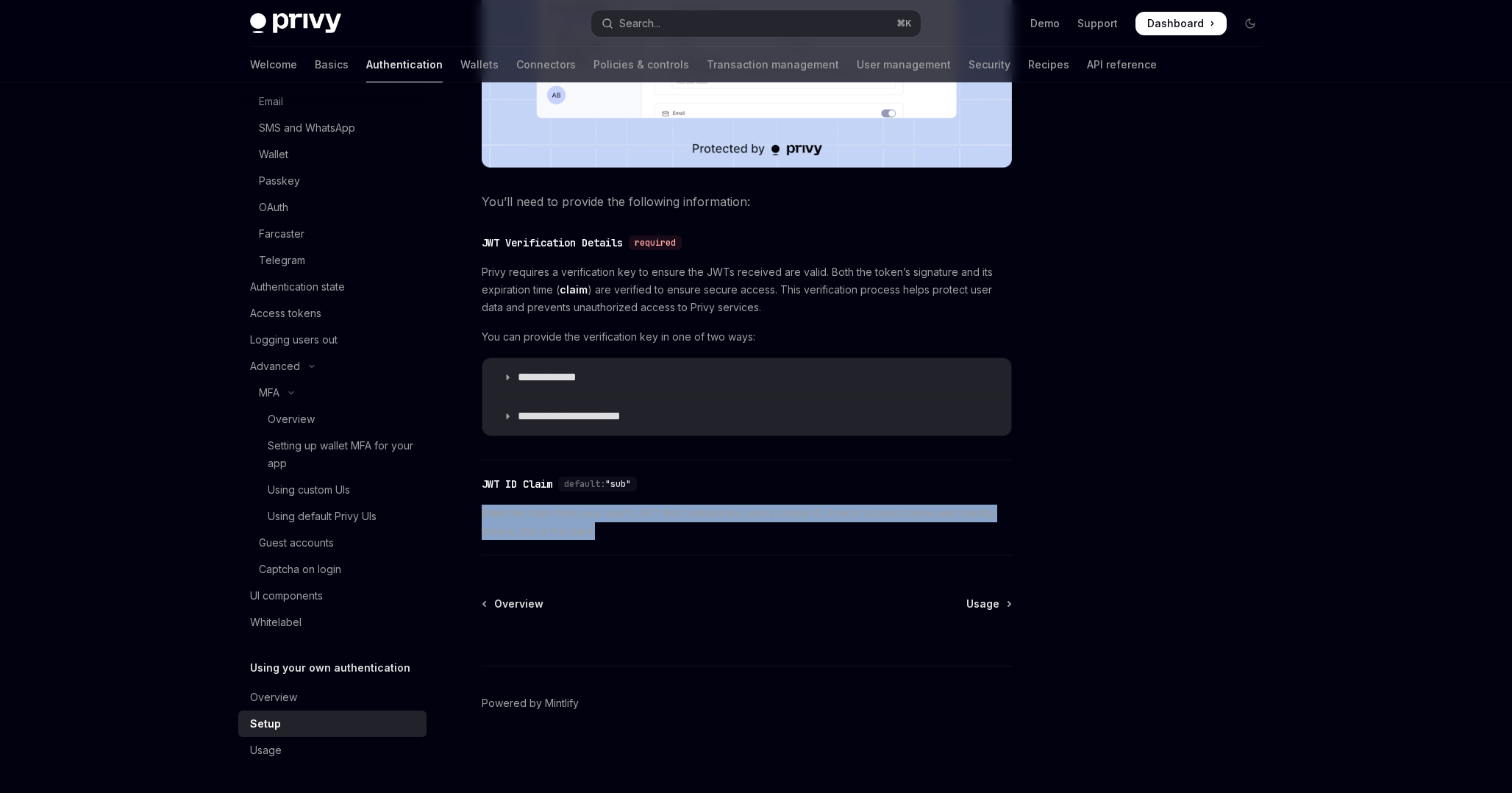
drag, startPoint x: 482, startPoint y: 510, endPoint x: 600, endPoint y: 537, distance: 121.0
click at [601, 537] on span "Enter the claim from your user’s JWT that contains the user’s unique ID. In mos…" at bounding box center [746, 522] width 530 height 35
click at [600, 537] on span "Enter the claim from your user’s JWT that contains the user’s unique ID. In mos…" at bounding box center [746, 522] width 530 height 35
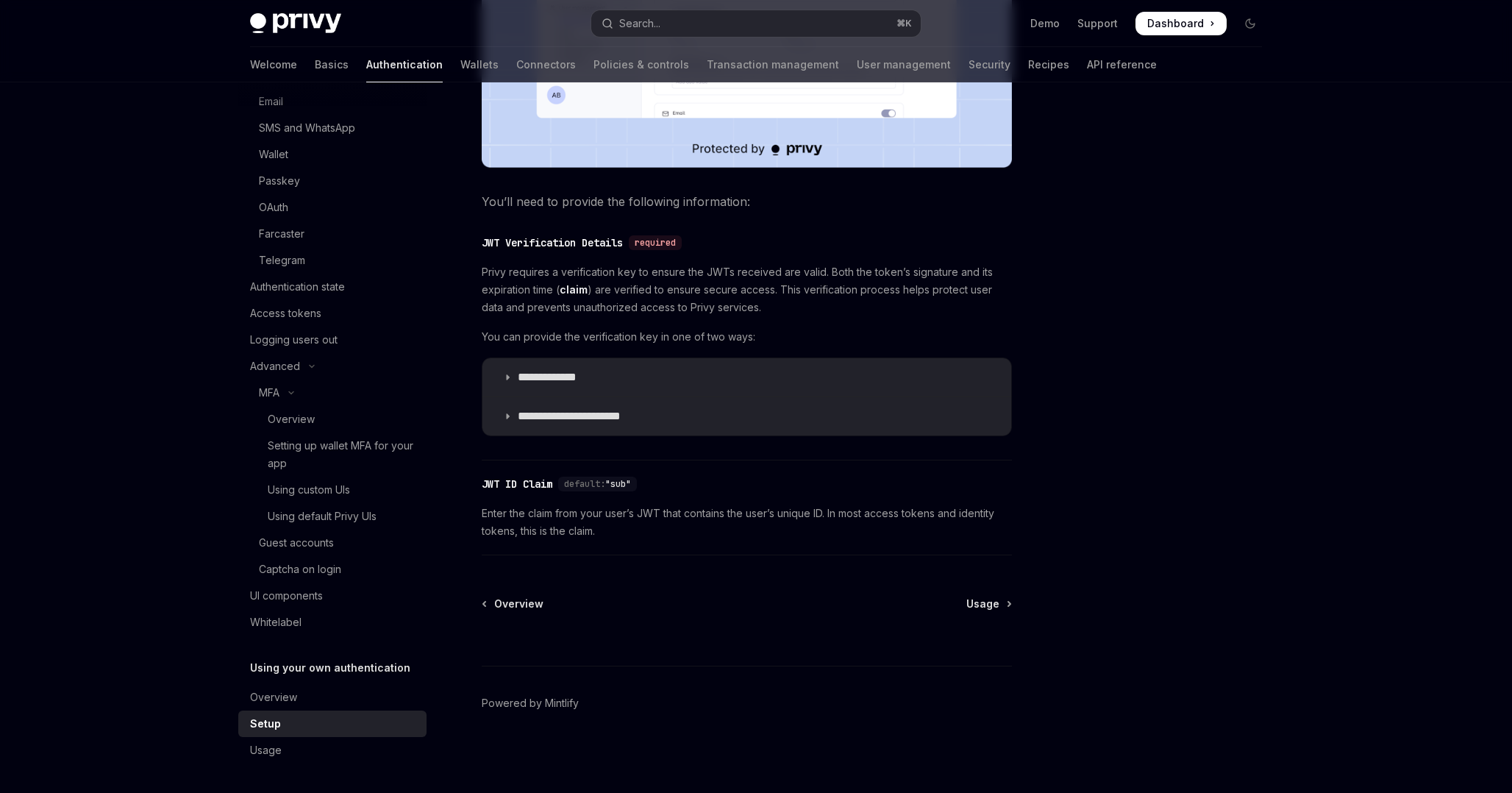
click at [993, 593] on div "**********" at bounding box center [609, 151] width 812 height 1284
click at [988, 604] on span "Usage" at bounding box center [983, 604] width 33 height 14
type textarea "*"
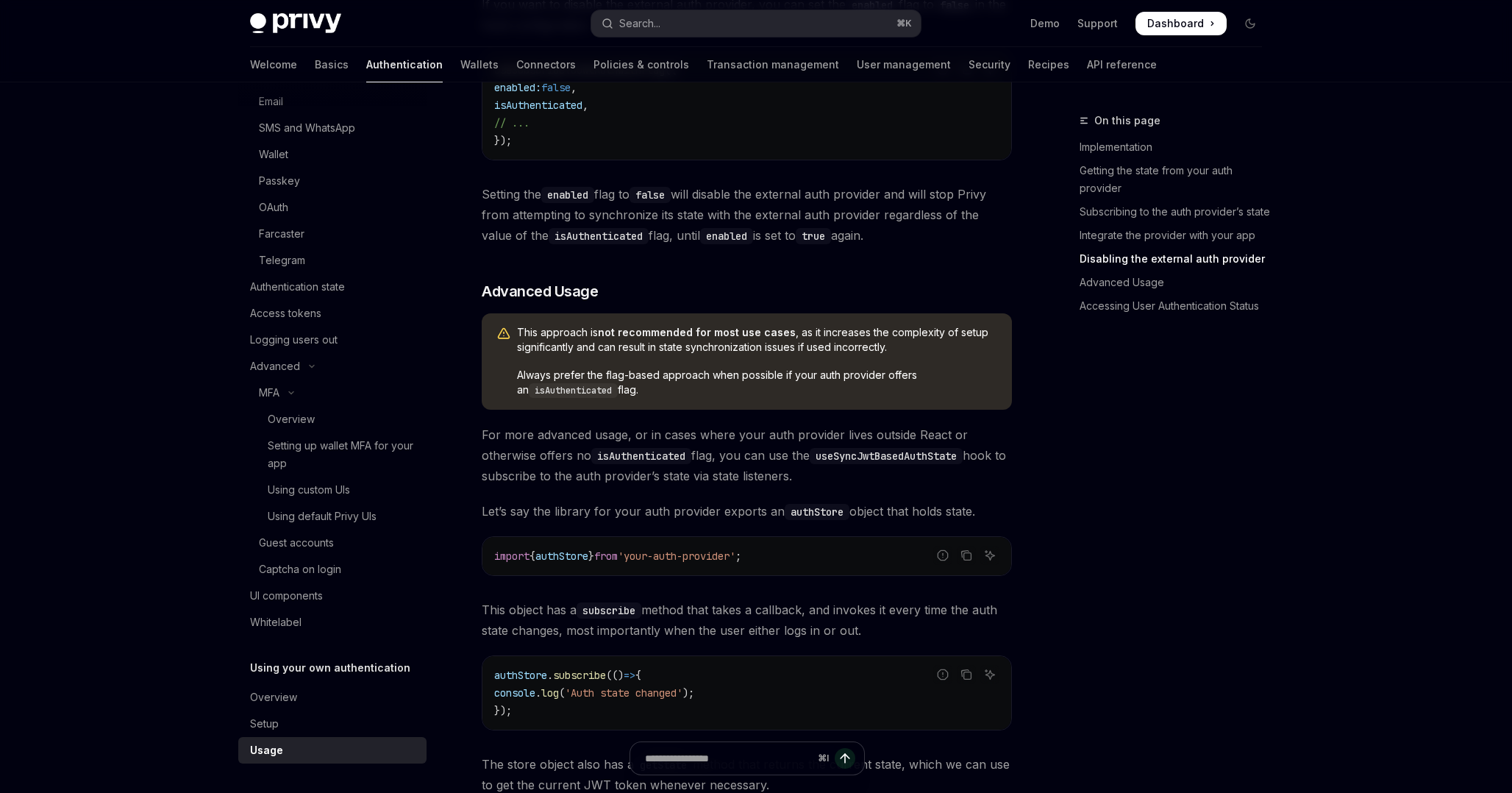
scroll to position [1648, 0]
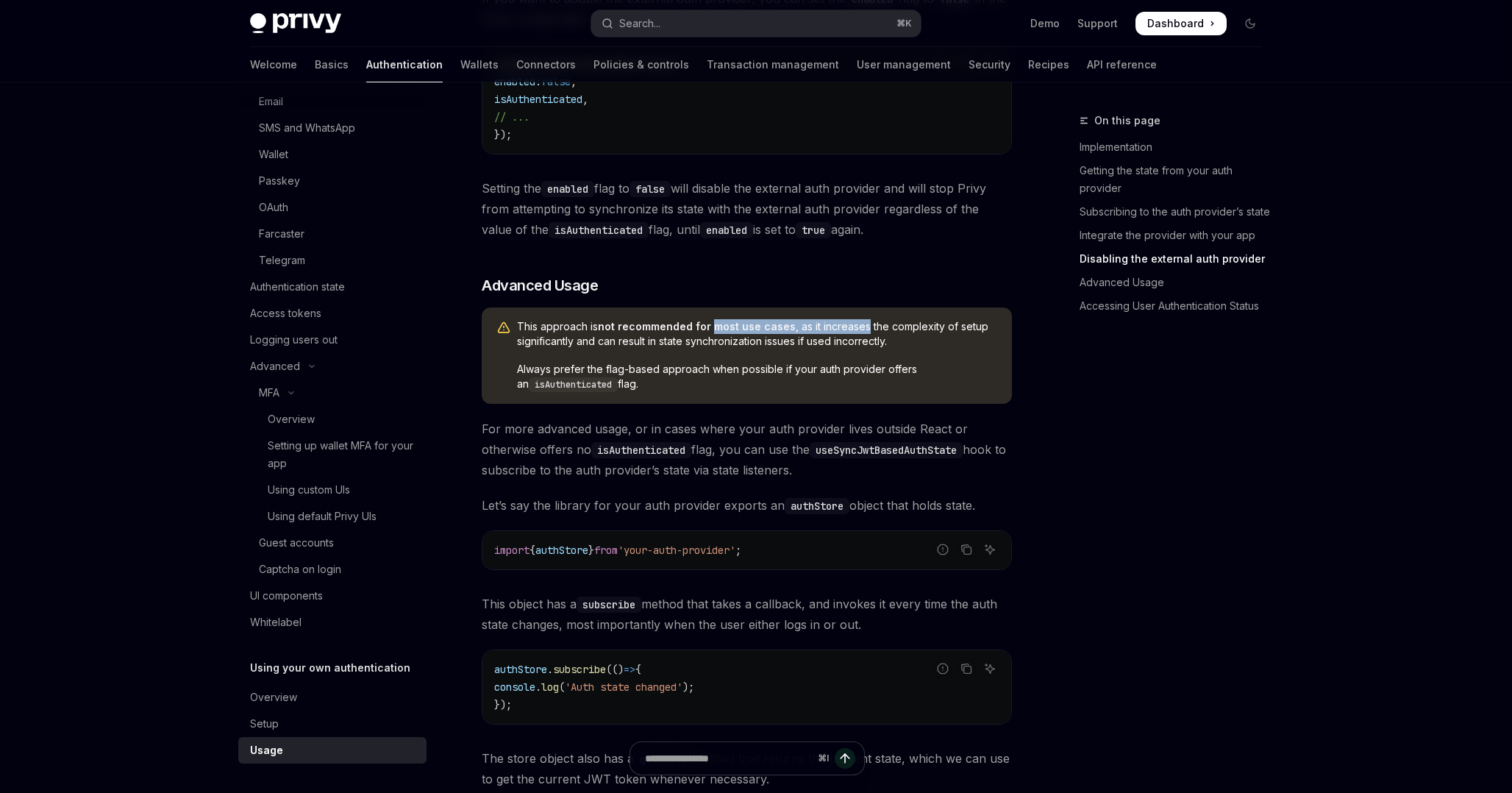
drag, startPoint x: 711, startPoint y: 334, endPoint x: 863, endPoint y: 335, distance: 152.0
click at [863, 335] on span "This approach is not recommended for most use cases , as it increases the compl…" at bounding box center [758, 334] width 481 height 30
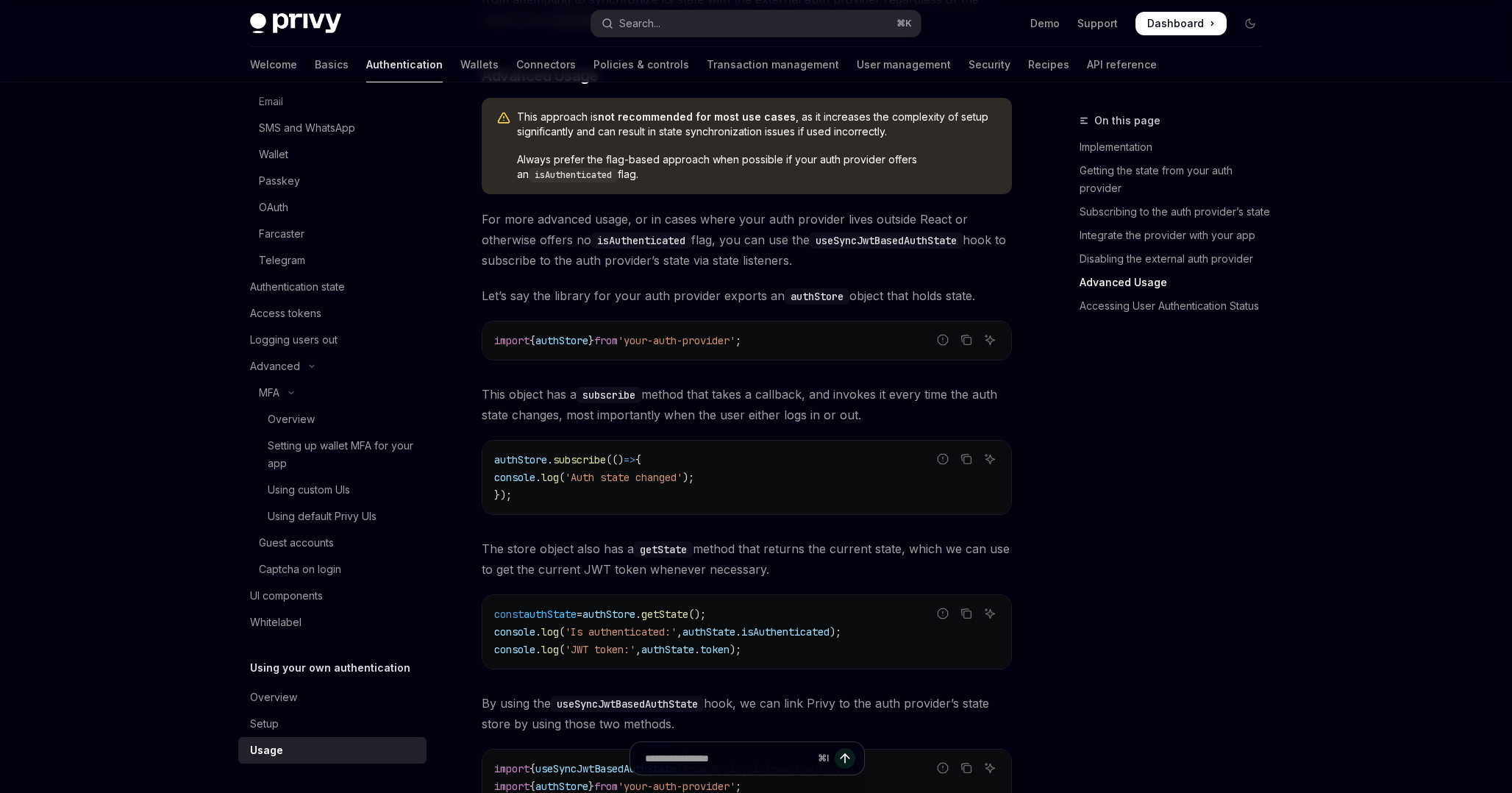
scroll to position [1835, 0]
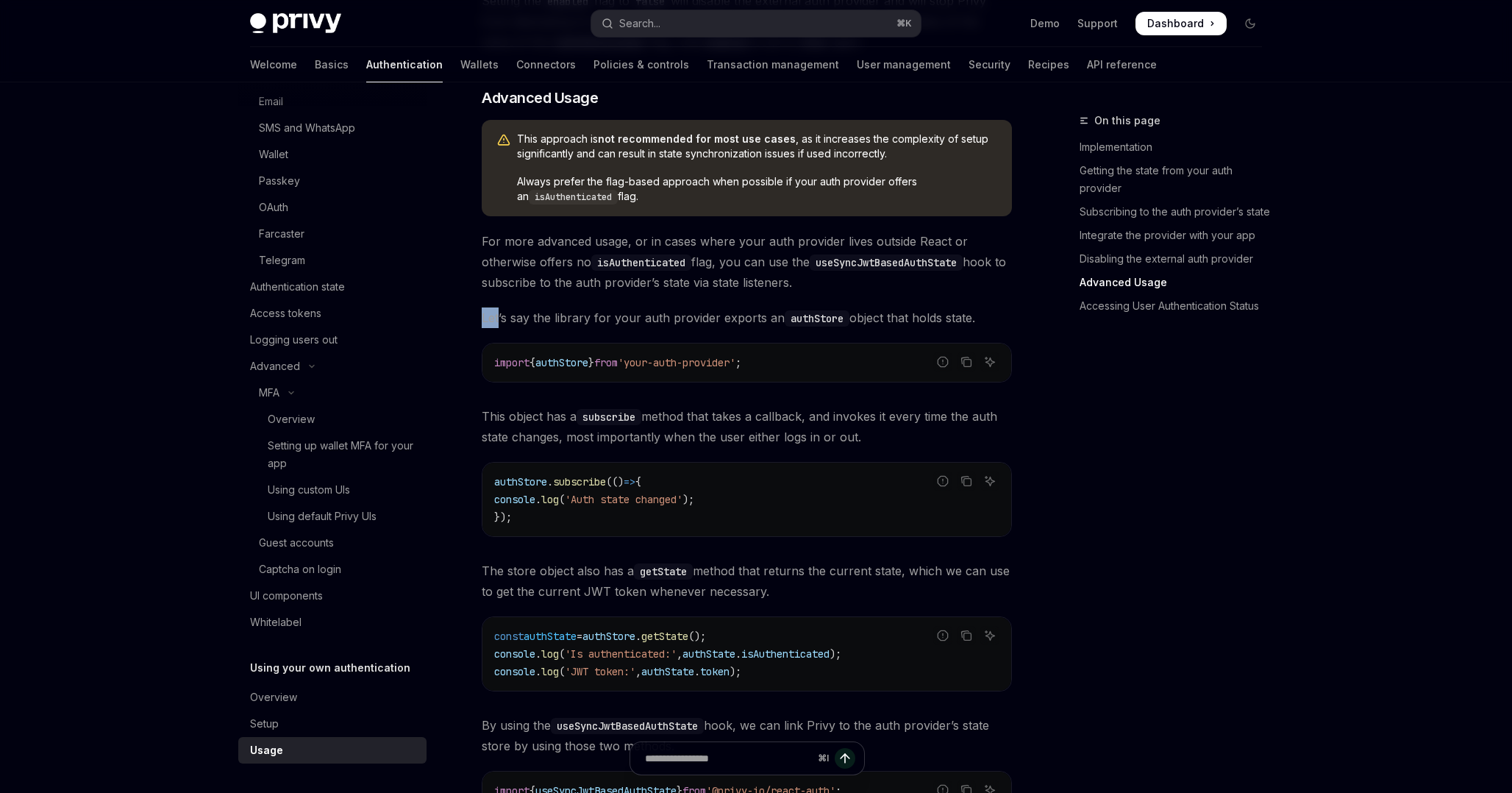
drag, startPoint x: 498, startPoint y: 322, endPoint x: 900, endPoint y: 309, distance: 402.2
click at [900, 309] on div "​ Implementation To integrate JWT-based authentication with Privy in your React…" at bounding box center [746, 77] width 530 height 3226
drag, startPoint x: 498, startPoint y: 415, endPoint x: 676, endPoint y: 415, distance: 178.0
click at [676, 415] on span "This object has a subscribe method that takes a callback, and invokes it every …" at bounding box center [746, 427] width 530 height 41
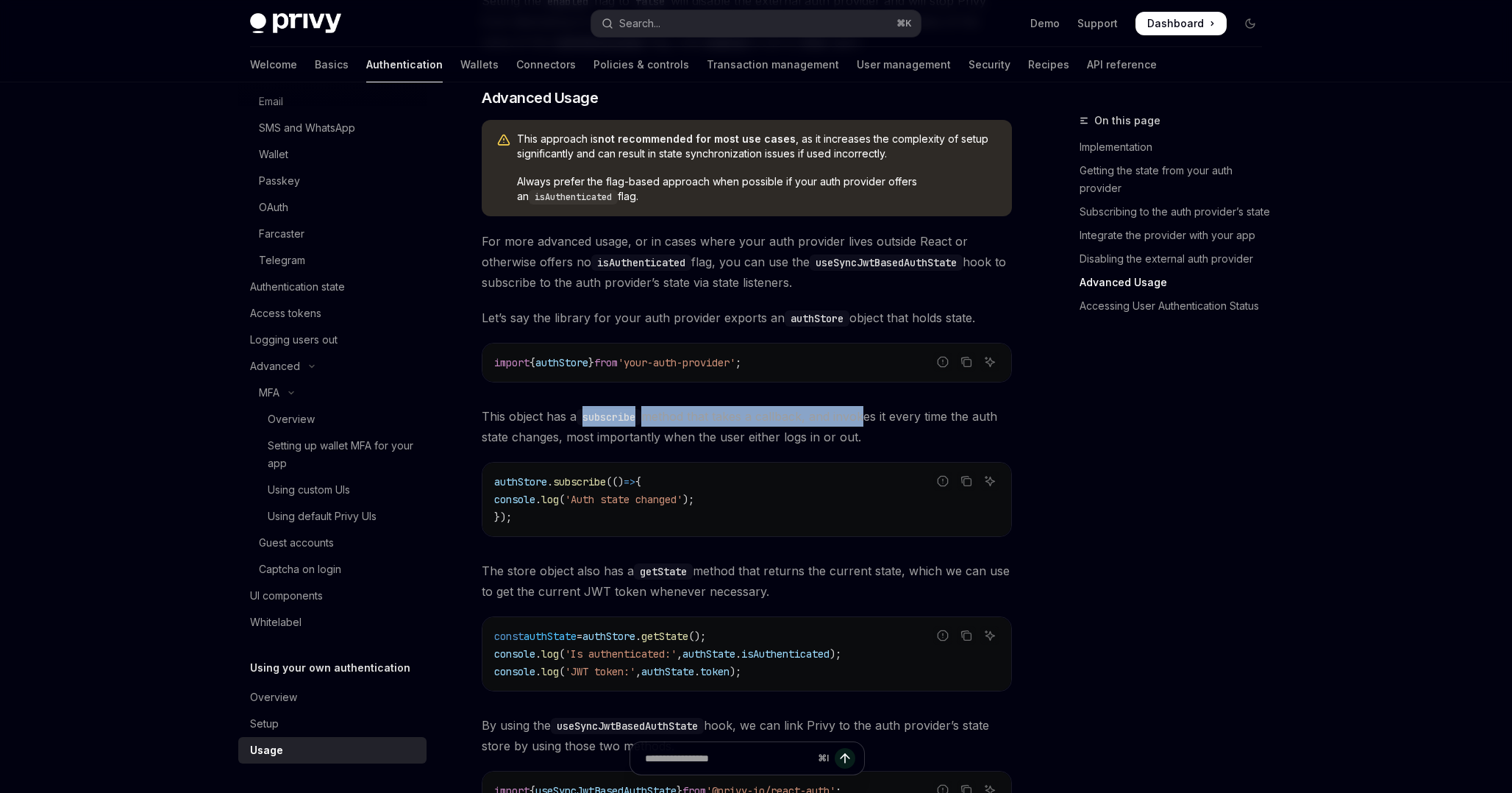
drag, startPoint x: 587, startPoint y: 428, endPoint x: 866, endPoint y: 428, distance: 279.0
click at [867, 428] on span "This object has a subscribe method that takes a callback, and invokes it every …" at bounding box center [746, 427] width 530 height 41
click at [866, 428] on span "This object has a subscribe method that takes a callback, and invokes it every …" at bounding box center [746, 427] width 530 height 41
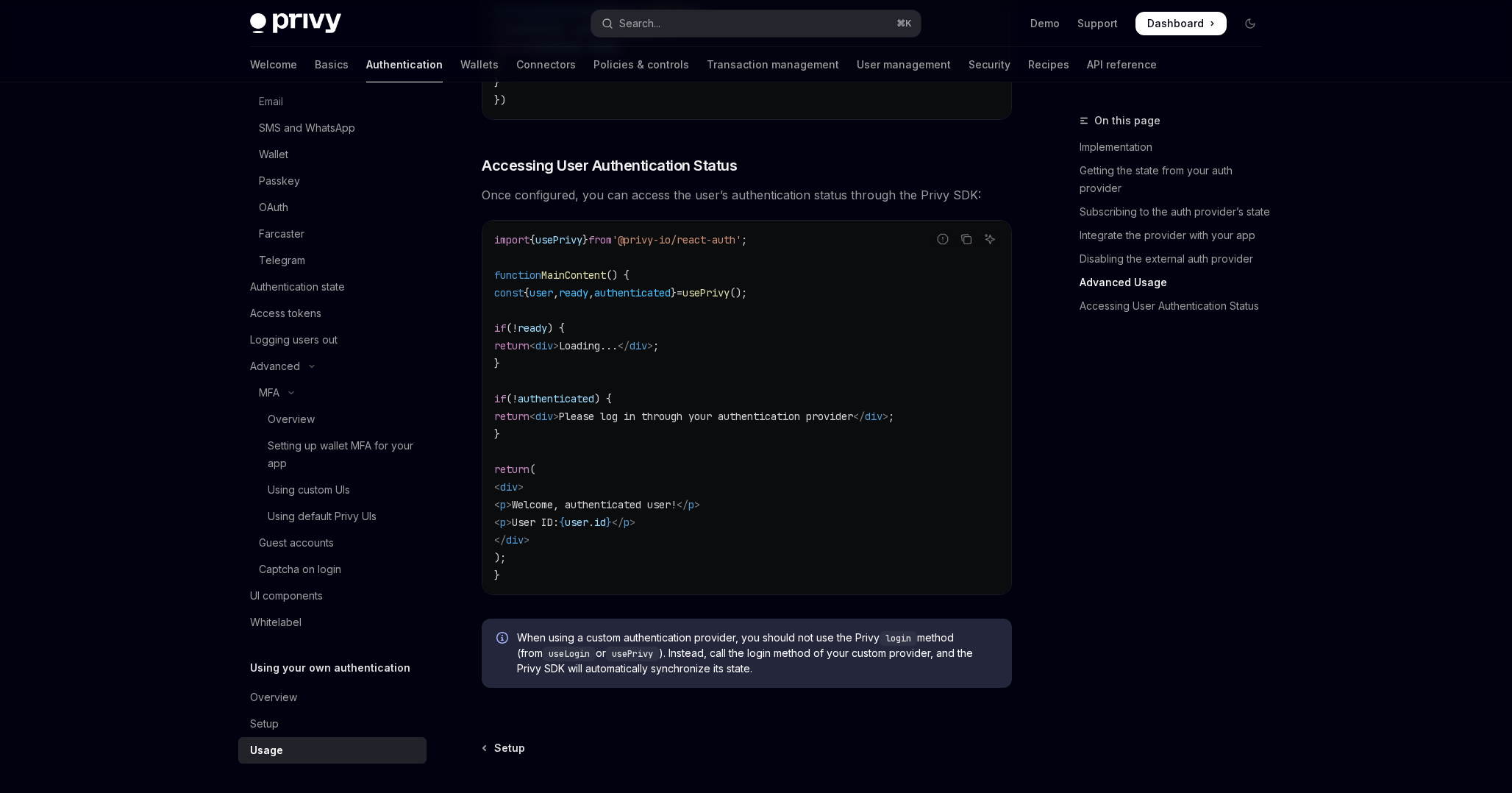
scroll to position [2819, 0]
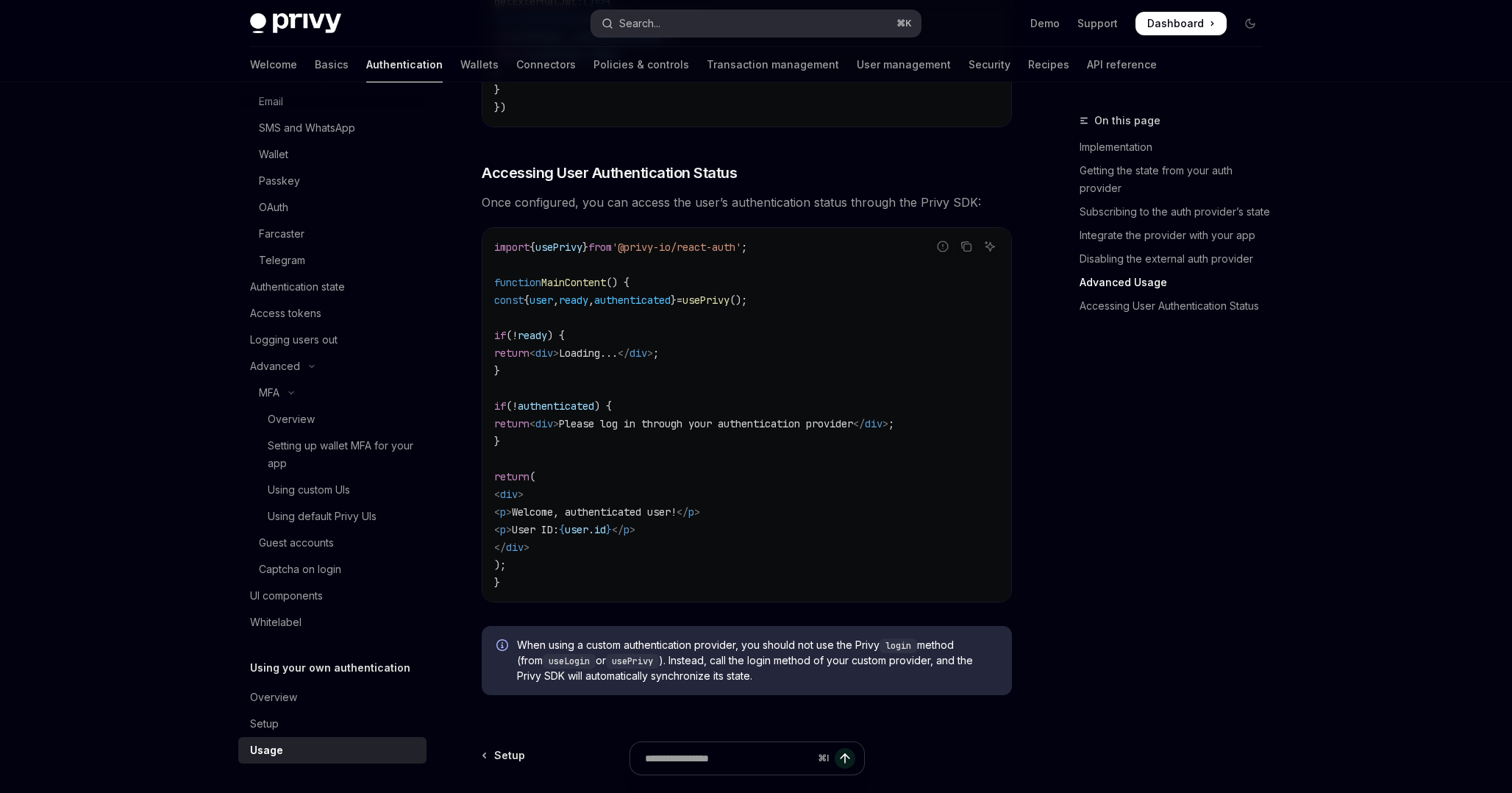
click at [751, 26] on button "Search... ⌘ K" at bounding box center [756, 23] width 329 height 26
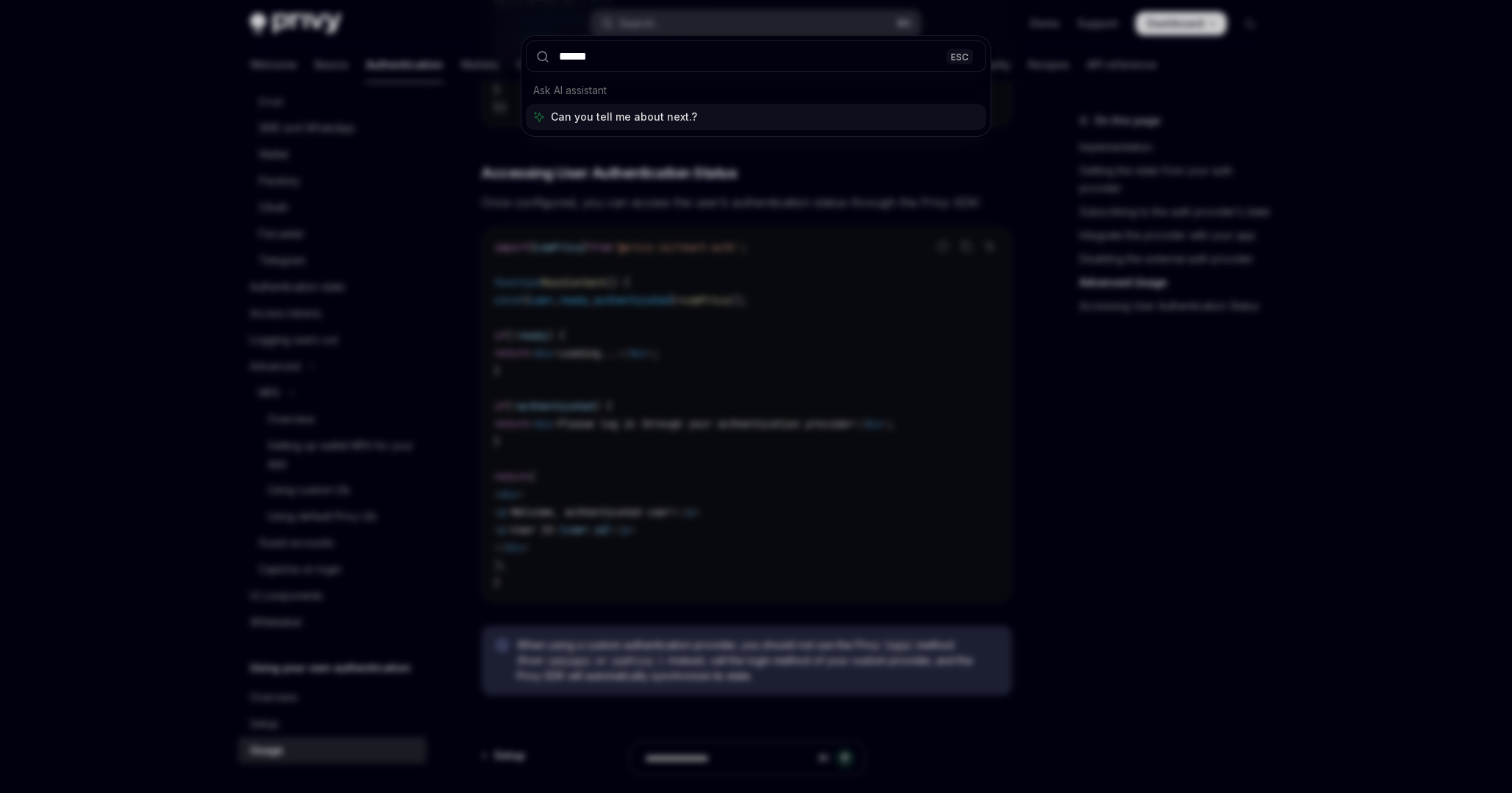
type input "*******"
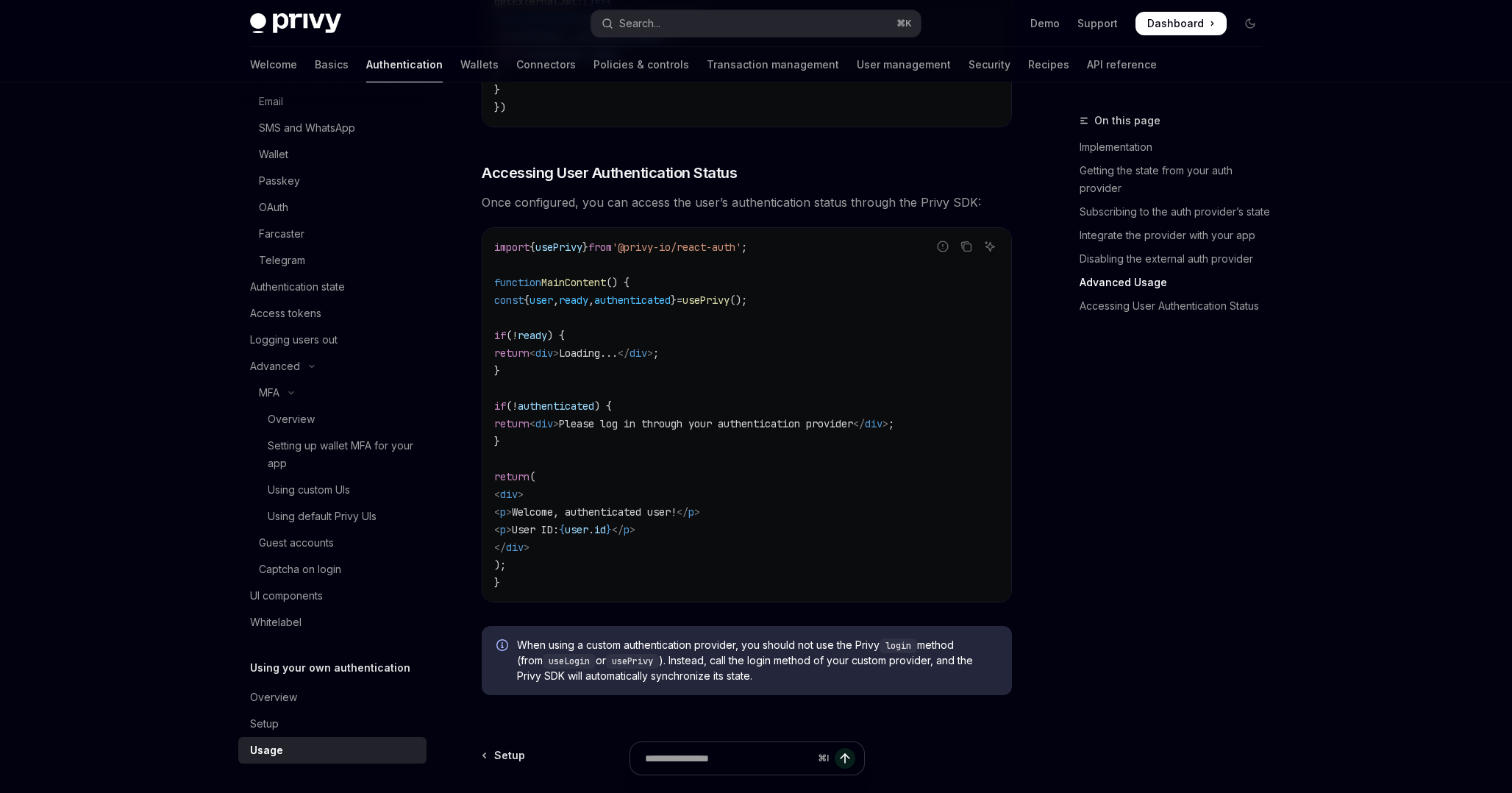
type textarea "*"
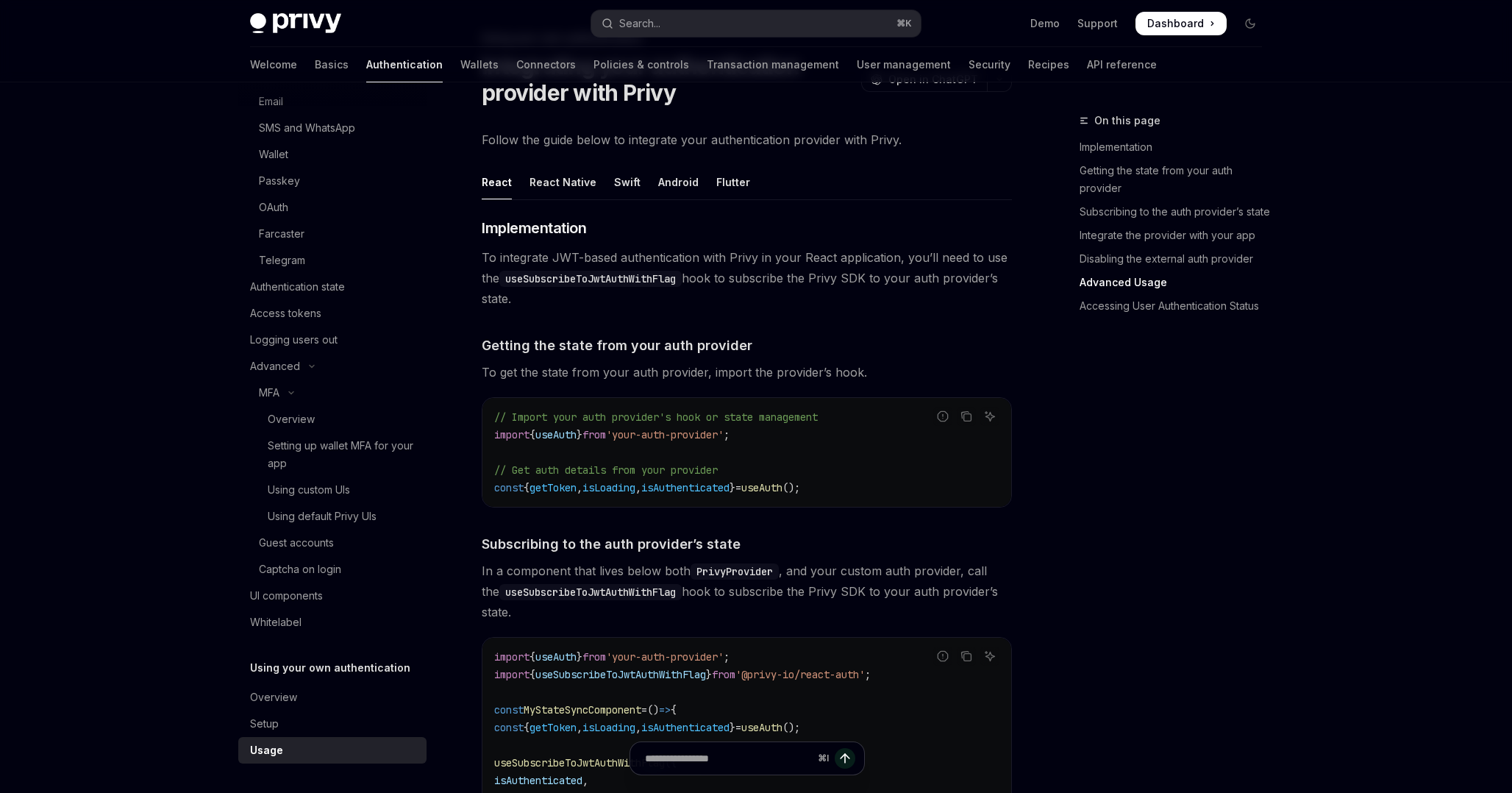
scroll to position [40, 0]
